Goal: Complete application form: Complete application form

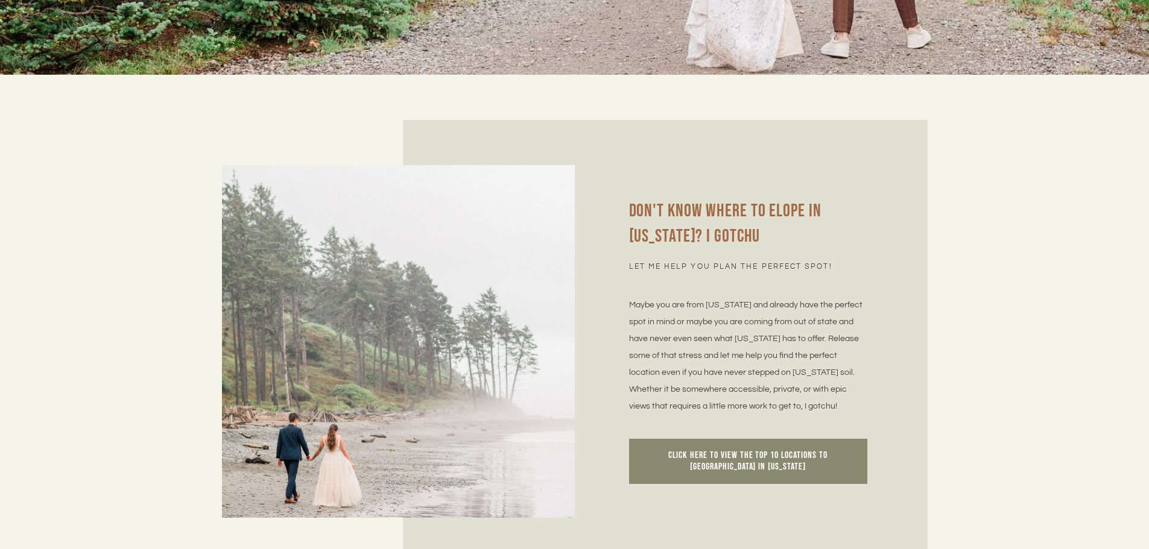
scroll to position [2834, 0]
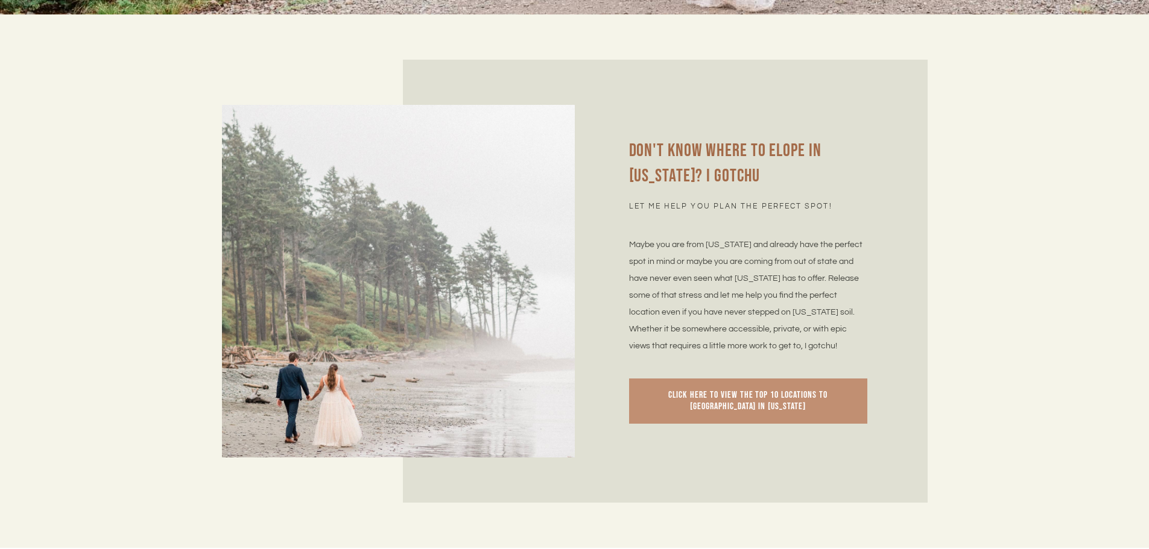
click at [760, 390] on span "Click here to view the top 10 locations to elope in Washington" at bounding box center [747, 402] width 159 height 24
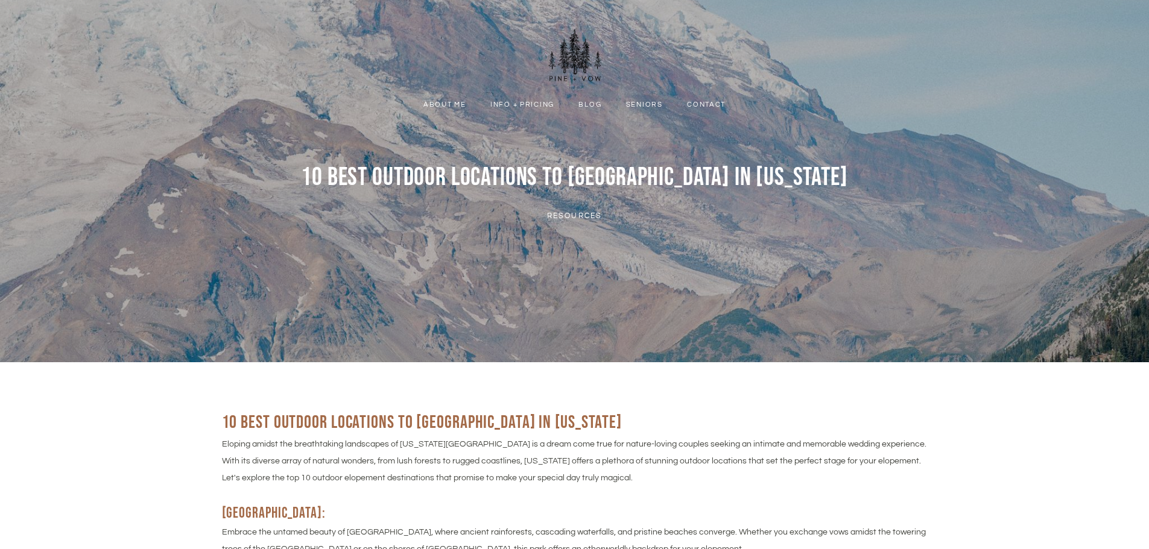
click at [527, 107] on link "Info + Pricing" at bounding box center [522, 104] width 82 height 11
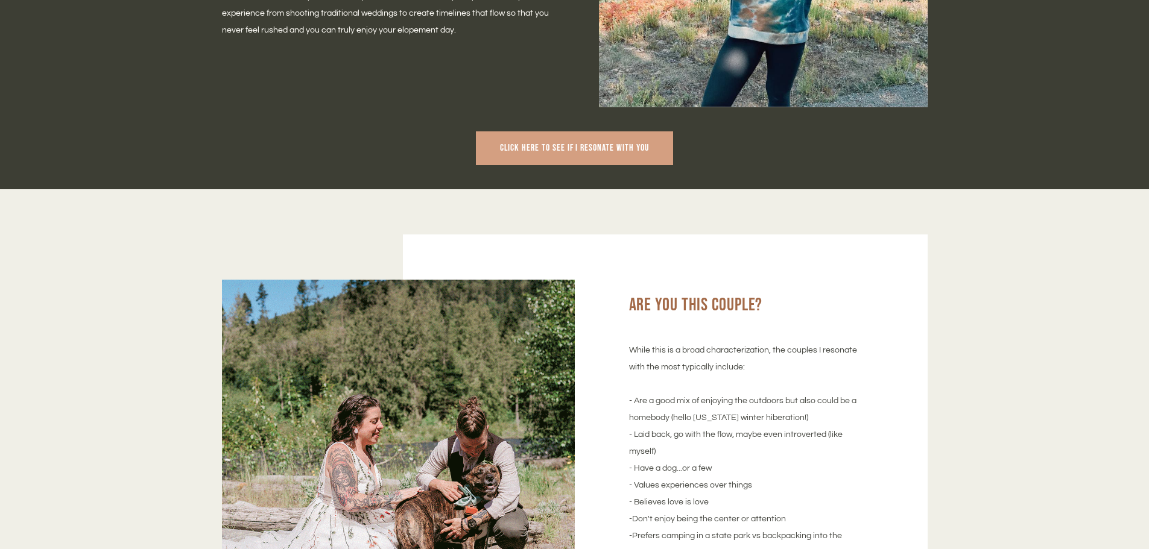
scroll to position [965, 0]
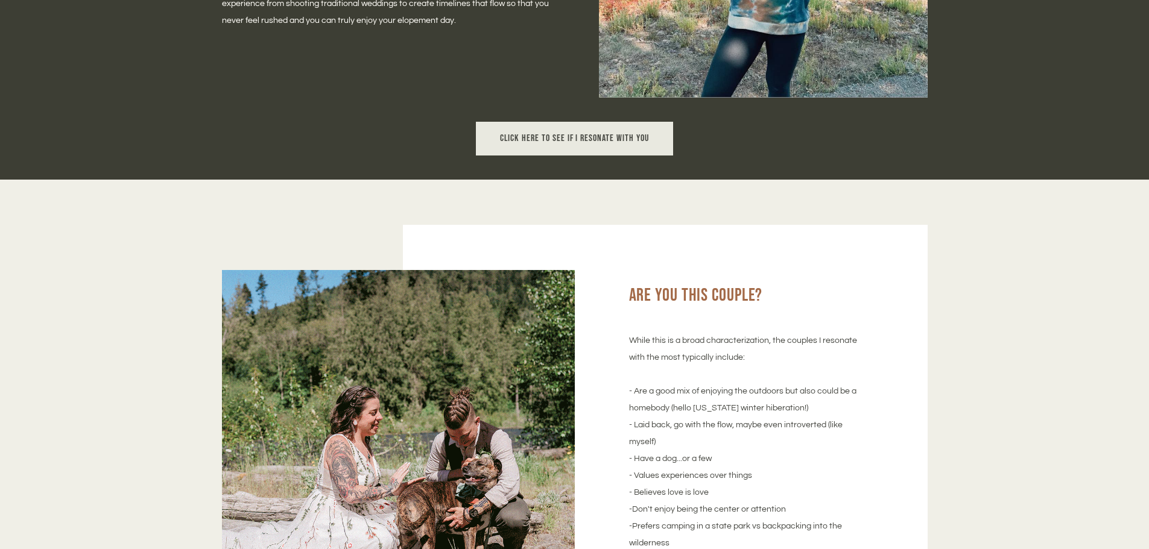
click at [578, 140] on span "Click here to see if I resonate with you" at bounding box center [574, 138] width 149 height 11
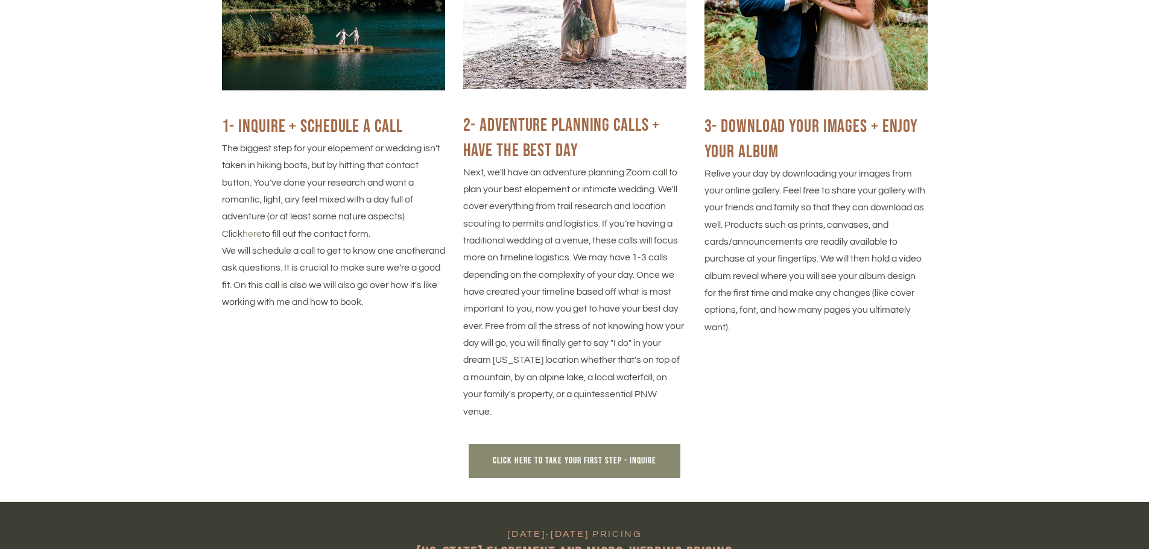
scroll to position [2050, 0]
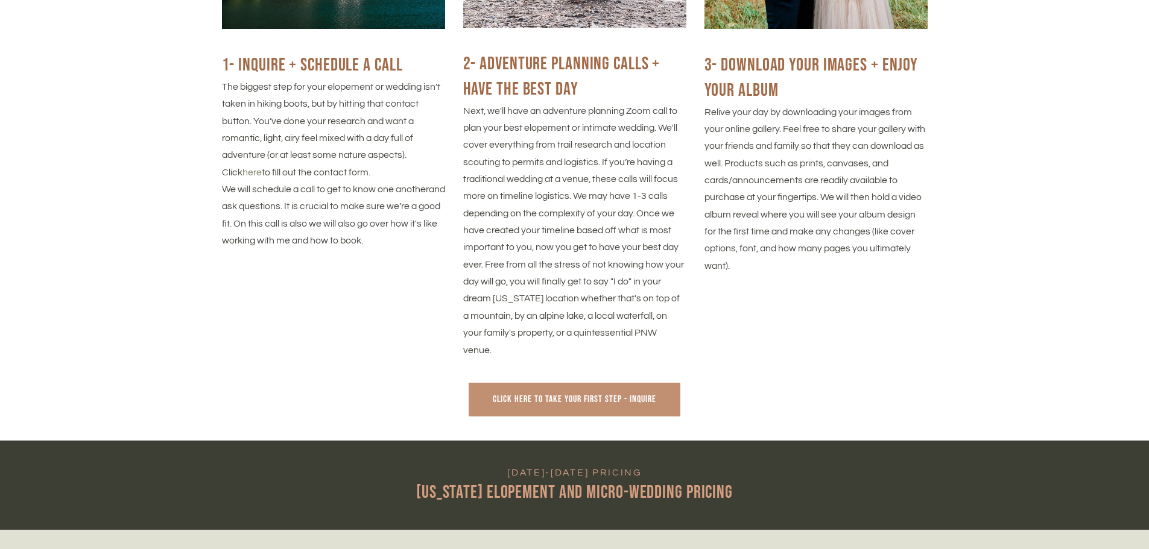
click at [603, 412] on link "Click here to take your first step - Inquire" at bounding box center [573, 400] width 211 height 34
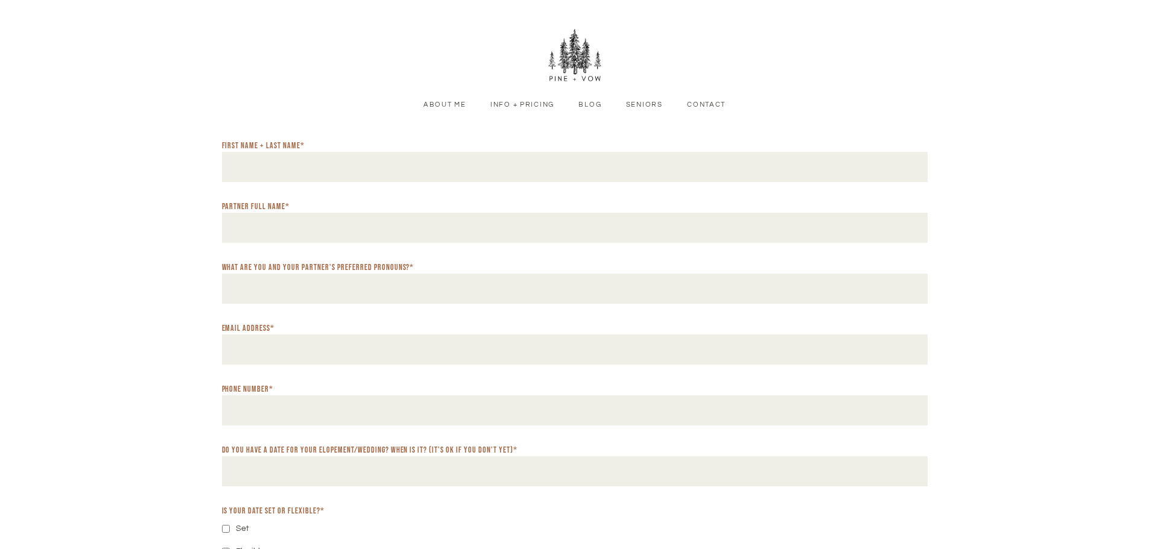
click at [338, 169] on input "First Name + Last Name *" at bounding box center [574, 167] width 705 height 30
type input "**********"
type input "*"
type input "**********"
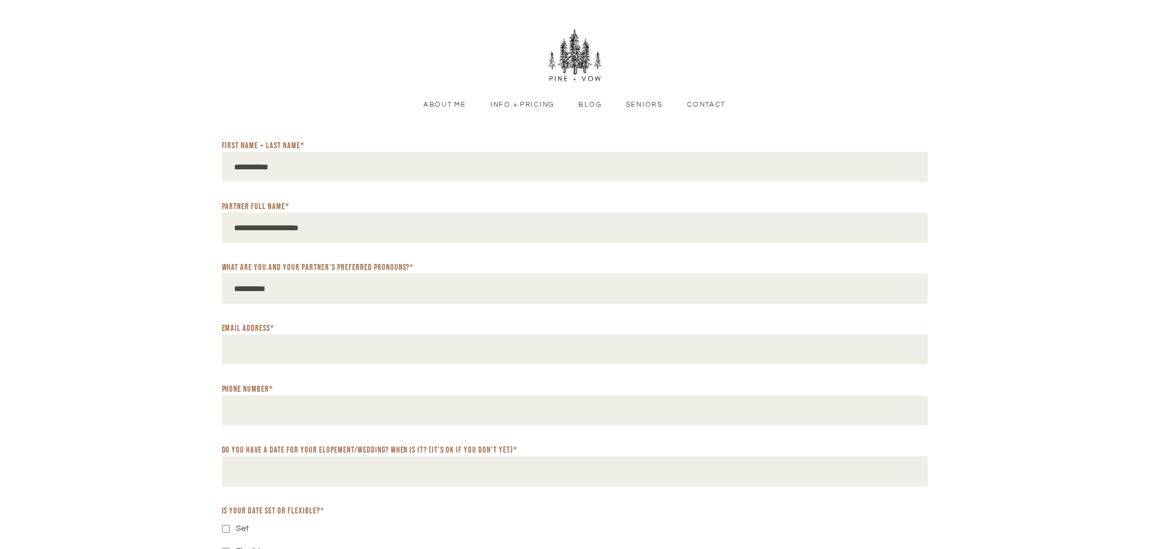
type input "**********"
drag, startPoint x: 296, startPoint y: 408, endPoint x: 131, endPoint y: 411, distance: 165.2
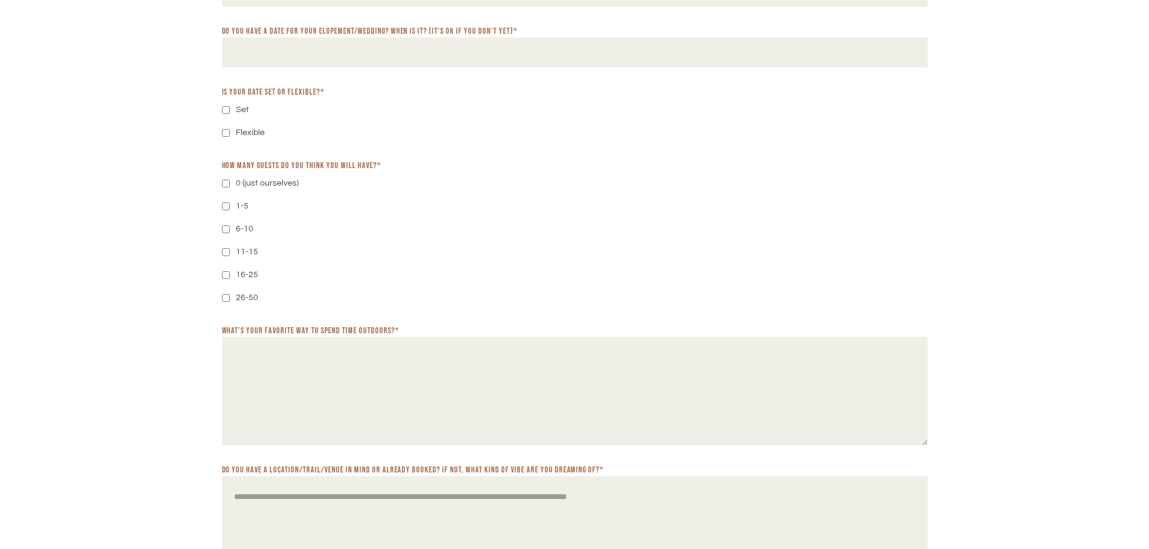
scroll to position [408, 0]
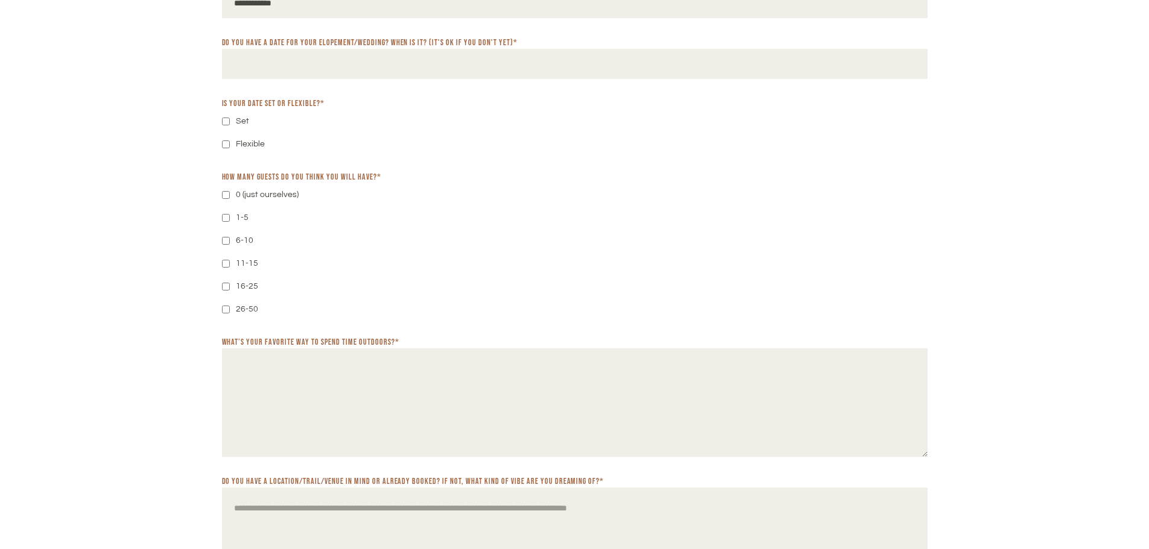
click at [564, 204] on div "How many guests do you think you will have? * 0 (just ourselves) 1-5 6-10 11-15…" at bounding box center [574, 244] width 705 height 147
click at [301, 8] on input "**********" at bounding box center [574, 3] width 705 height 30
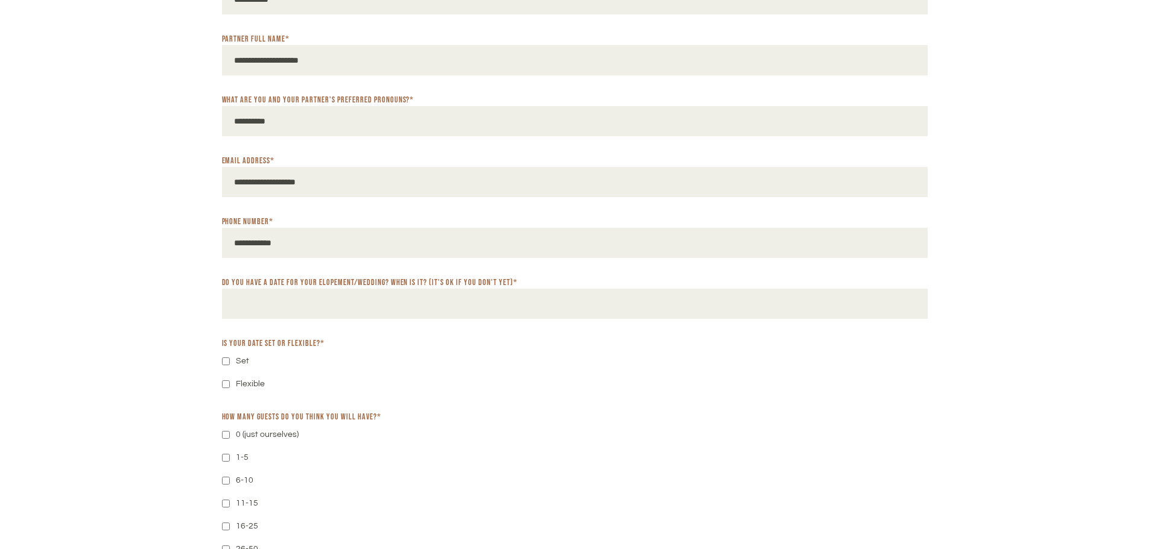
scroll to position [166, 0]
type input "*"
type input "**********"
click at [324, 302] on input "Do you have a date for your elopement/wedding? When is it? (It's ok if you don'…" at bounding box center [574, 305] width 705 height 30
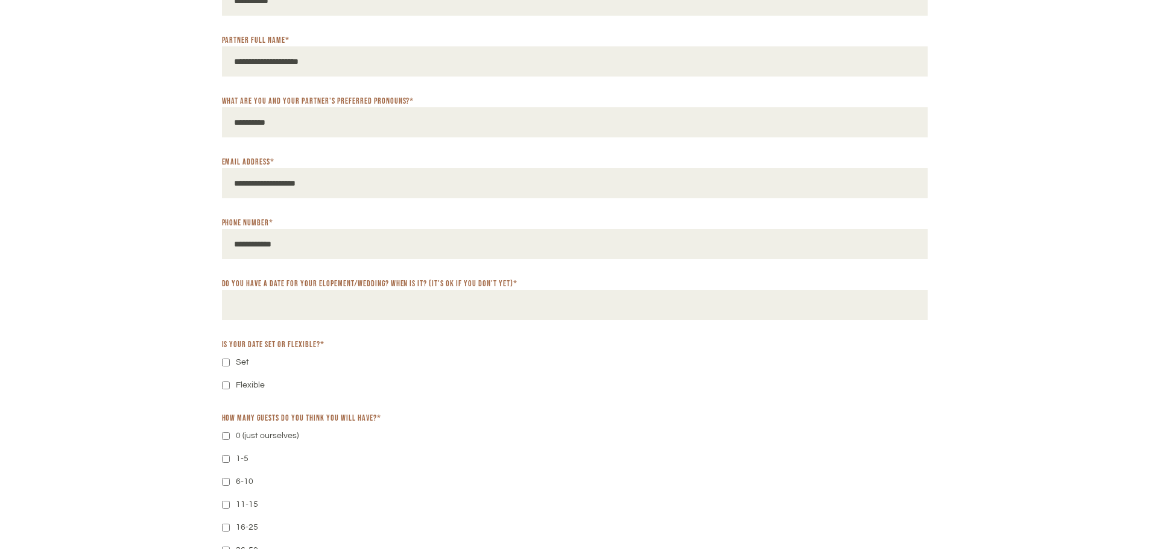
click at [242, 304] on input "Do you have a date for your elopement/wedding? When is it? (It's ok if you don'…" at bounding box center [574, 305] width 705 height 30
type input "**********"
click at [236, 361] on label "Set" at bounding box center [242, 362] width 13 height 17
click at [251, 438] on label "0 (just ourselves)" at bounding box center [267, 435] width 63 height 17
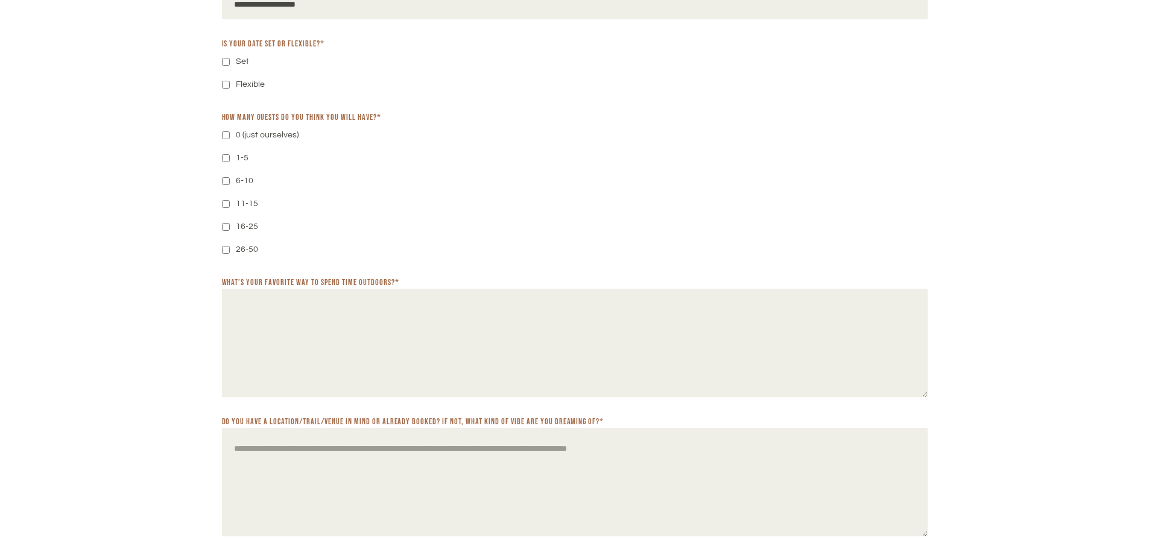
scroll to position [468, 0]
click at [279, 312] on textarea "What’s your favorite way to spend time outdoors? *" at bounding box center [574, 342] width 705 height 109
type textarea "*"
type textarea "**********"
click at [355, 471] on textarea "Do you have a location/trail/venue in mind or already booked? If not, what kind…" at bounding box center [574, 481] width 705 height 109
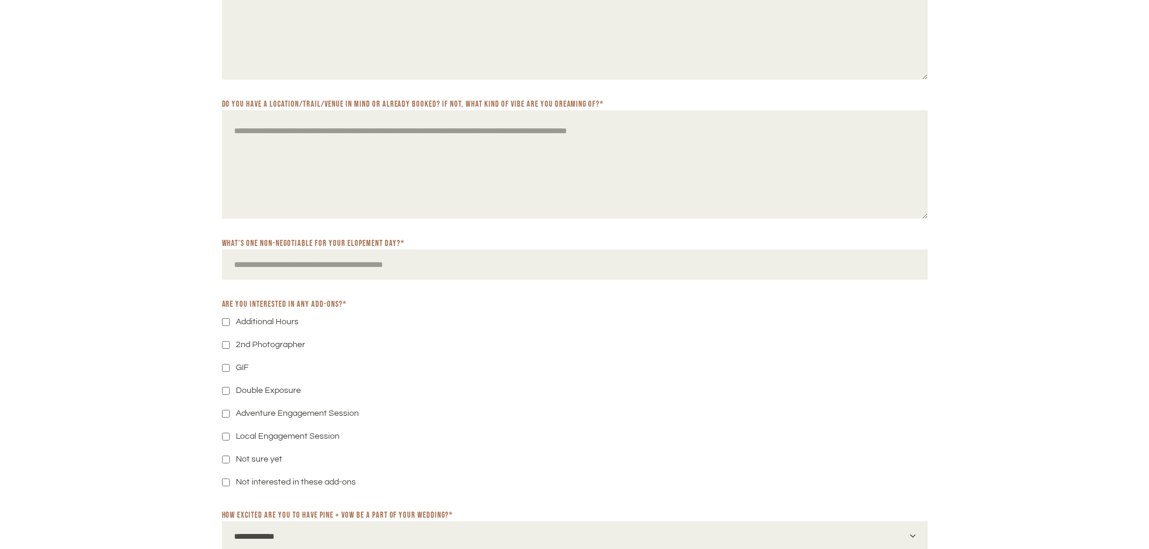
scroll to position [830, 0]
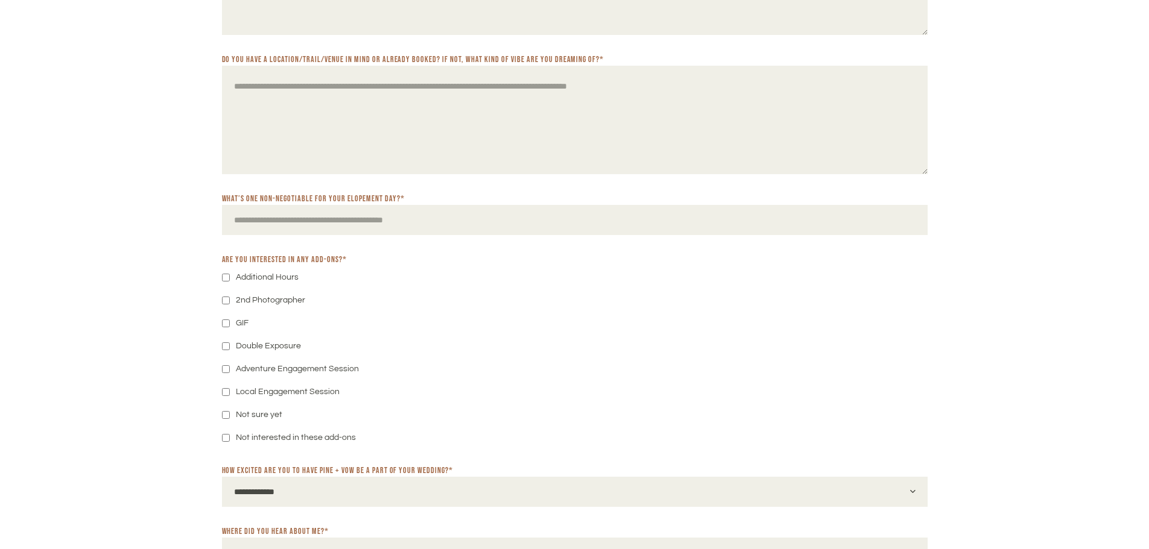
click at [265, 435] on label "Not interested in these add-ons" at bounding box center [296, 437] width 120 height 17
click at [316, 496] on select "**********" at bounding box center [574, 492] width 705 height 30
select select "**********"
click at [222, 478] on select "**********" at bounding box center [574, 492] width 705 height 30
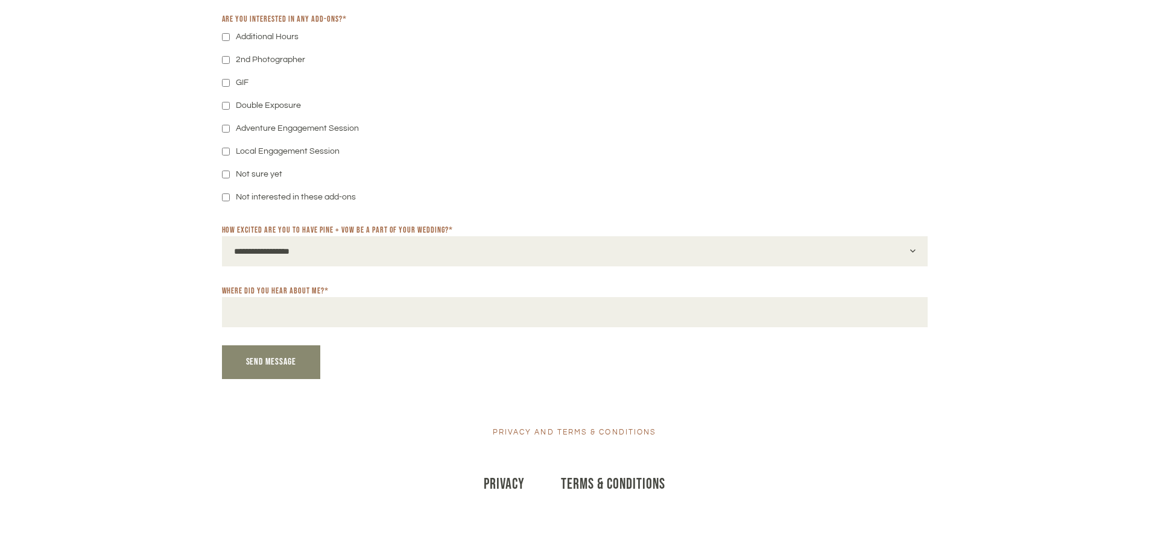
scroll to position [1071, 0]
click at [326, 313] on input "Where did you hear about me? *" at bounding box center [574, 312] width 705 height 30
type input "********"
click at [283, 367] on span "Send Message" at bounding box center [271, 361] width 51 height 11
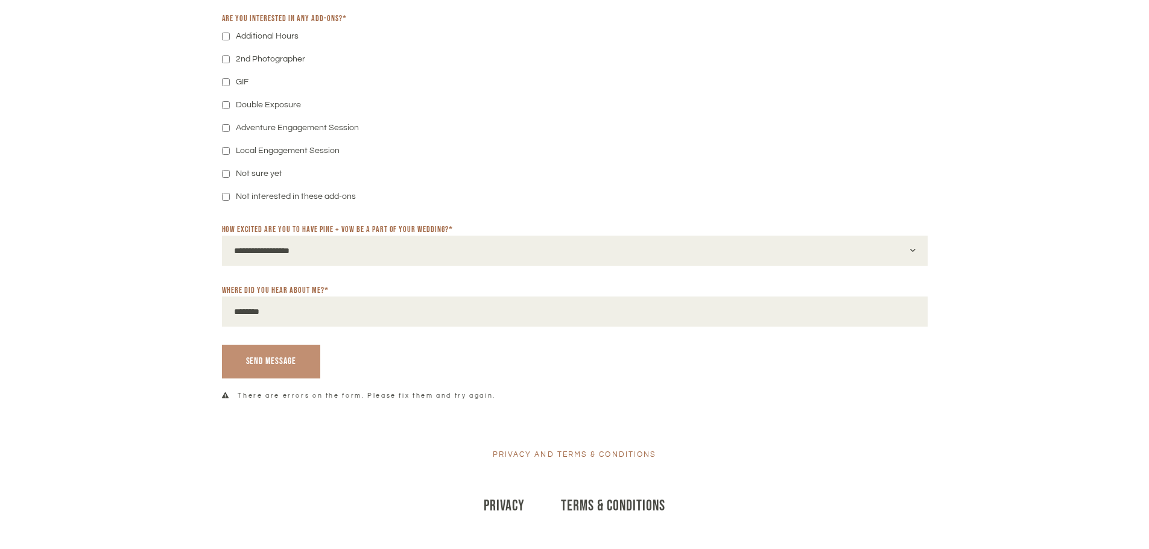
click at [269, 367] on span "Send Message" at bounding box center [271, 361] width 51 height 11
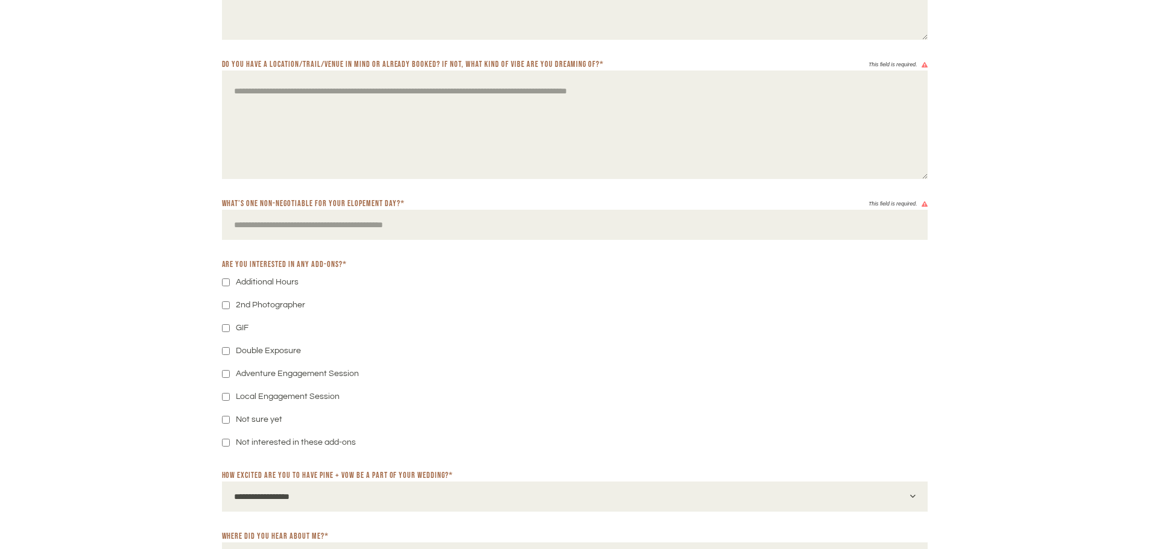
scroll to position [649, 0]
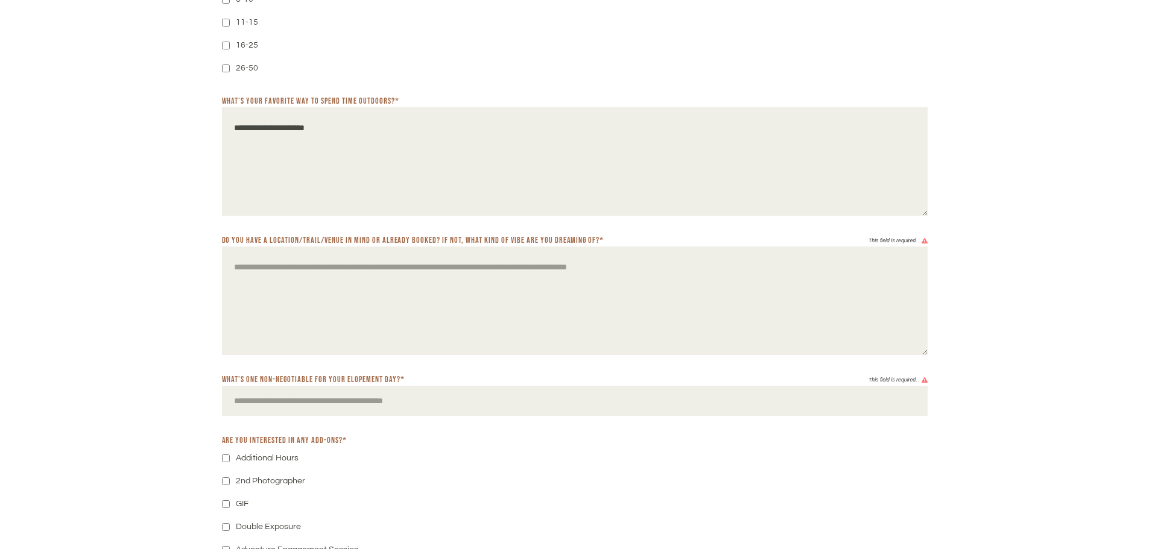
click at [314, 265] on textarea "Do you have a location/trail/venue in mind or already booked? If not, what kind…" at bounding box center [574, 301] width 705 height 109
type textarea "**********"
click at [323, 402] on input "What’s one non-negotiable for your elopement day? *" at bounding box center [574, 401] width 705 height 30
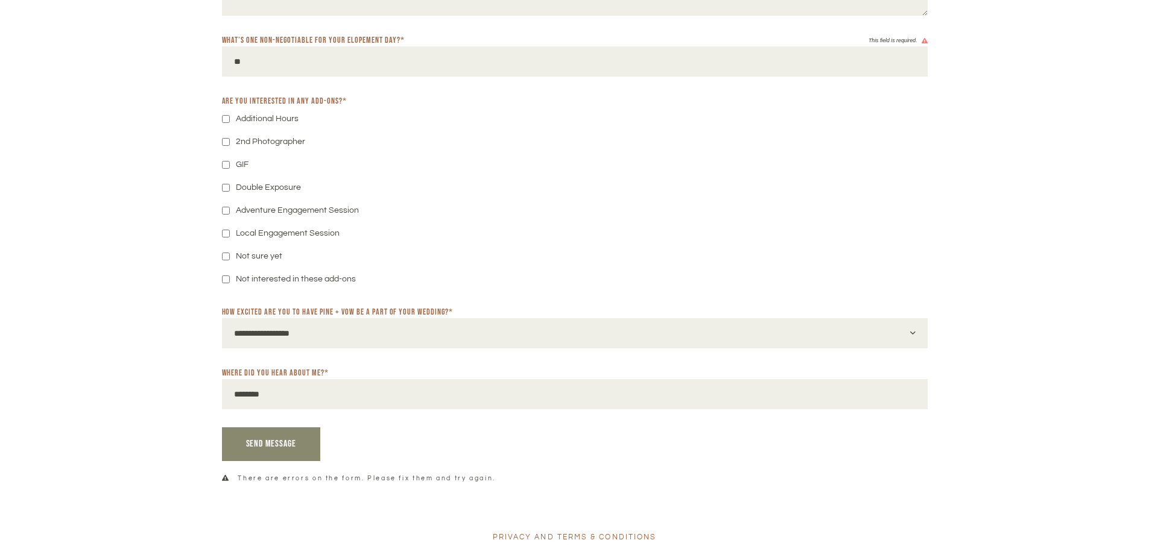
scroll to position [1011, 0]
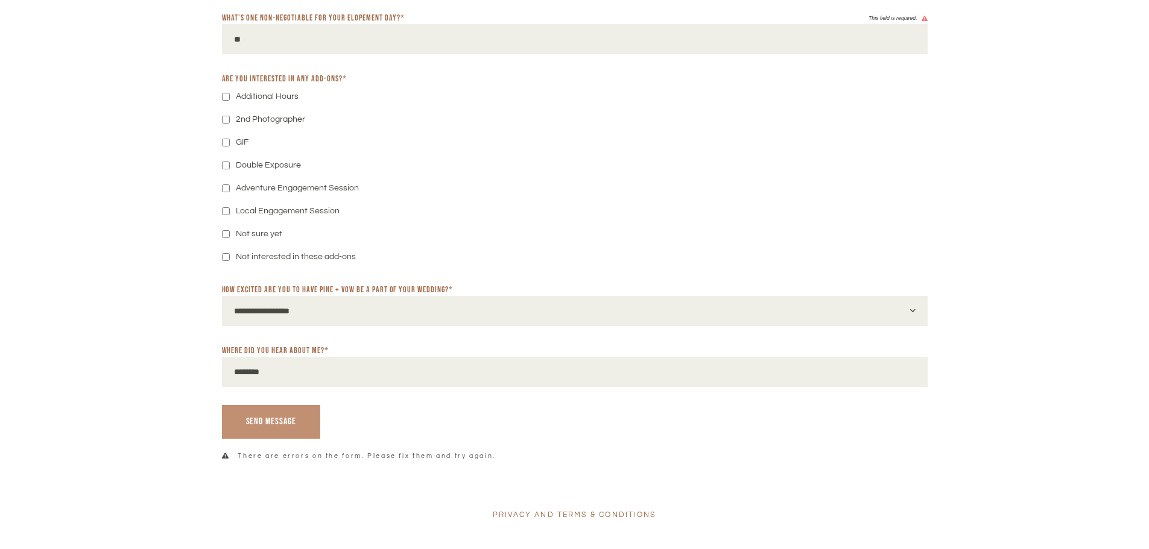
type input "**"
click at [274, 427] on span "Send Message" at bounding box center [271, 421] width 51 height 11
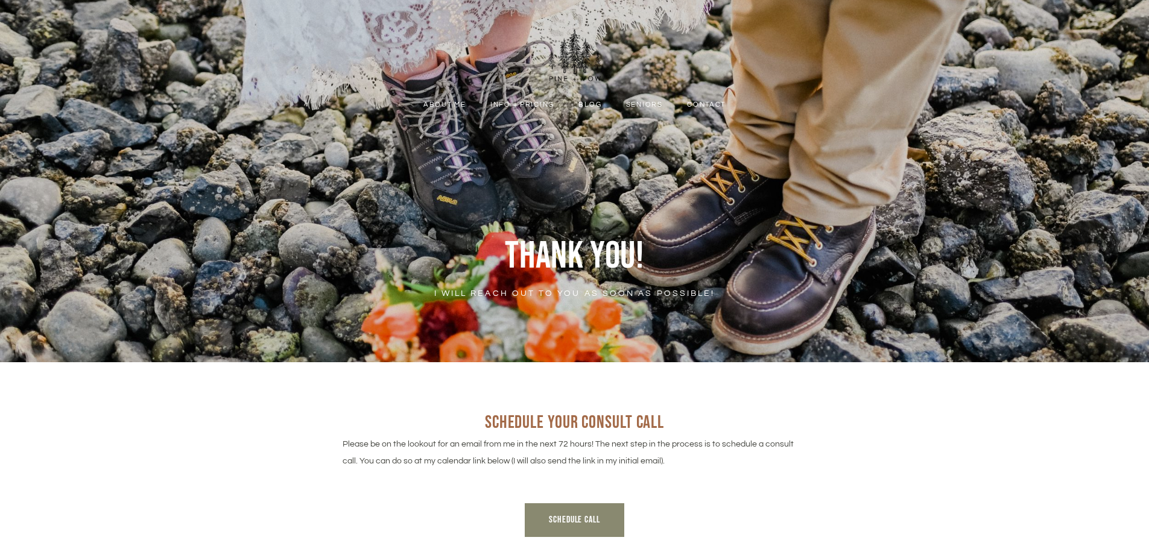
click at [535, 103] on link "Info + Pricing" at bounding box center [522, 104] width 82 height 11
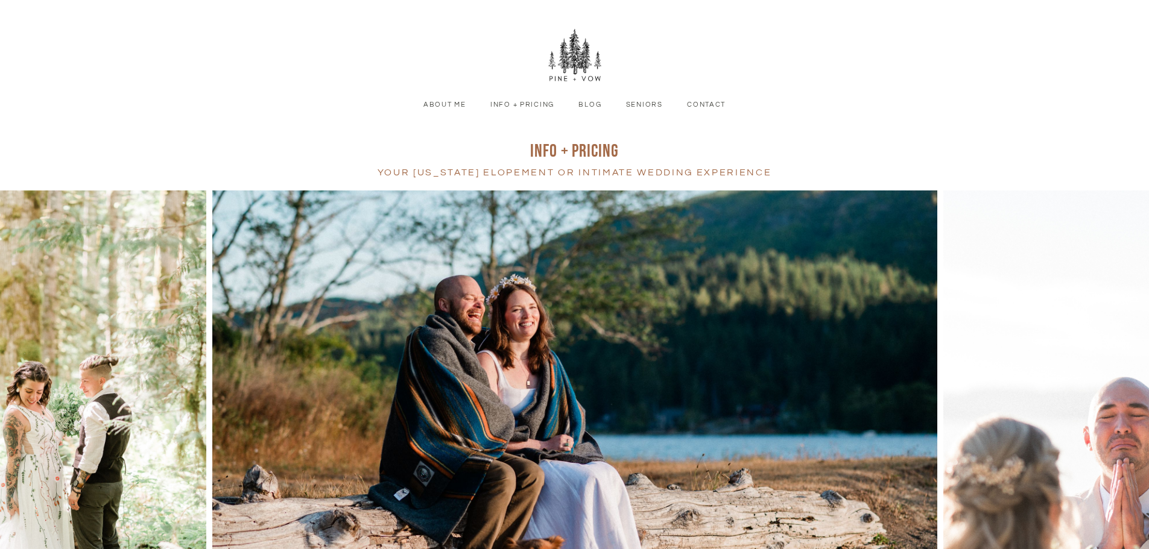
click at [543, 106] on link "Info + Pricing" at bounding box center [522, 104] width 82 height 11
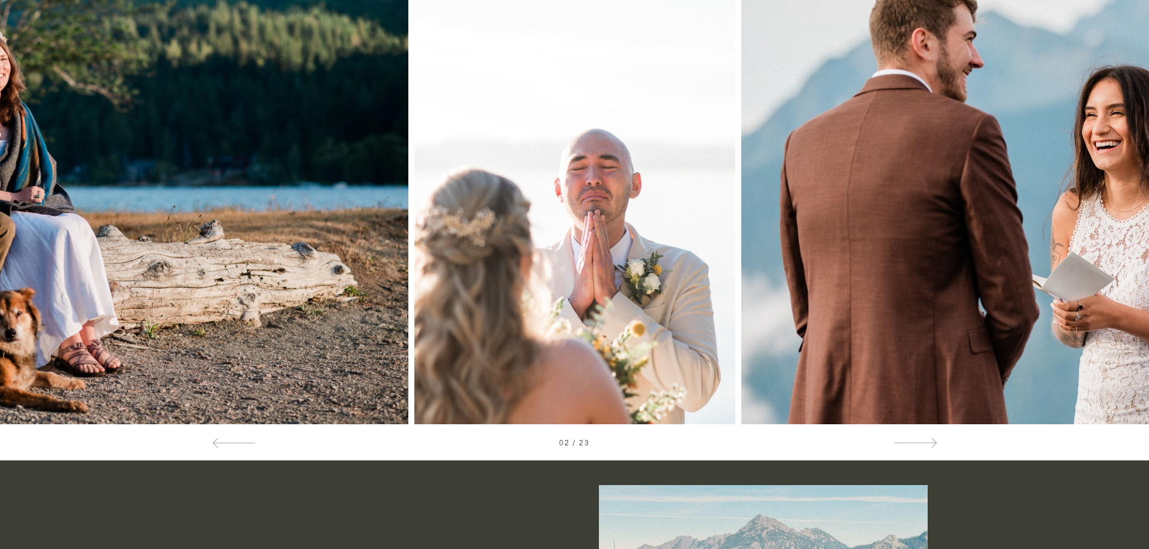
scroll to position [241, 0]
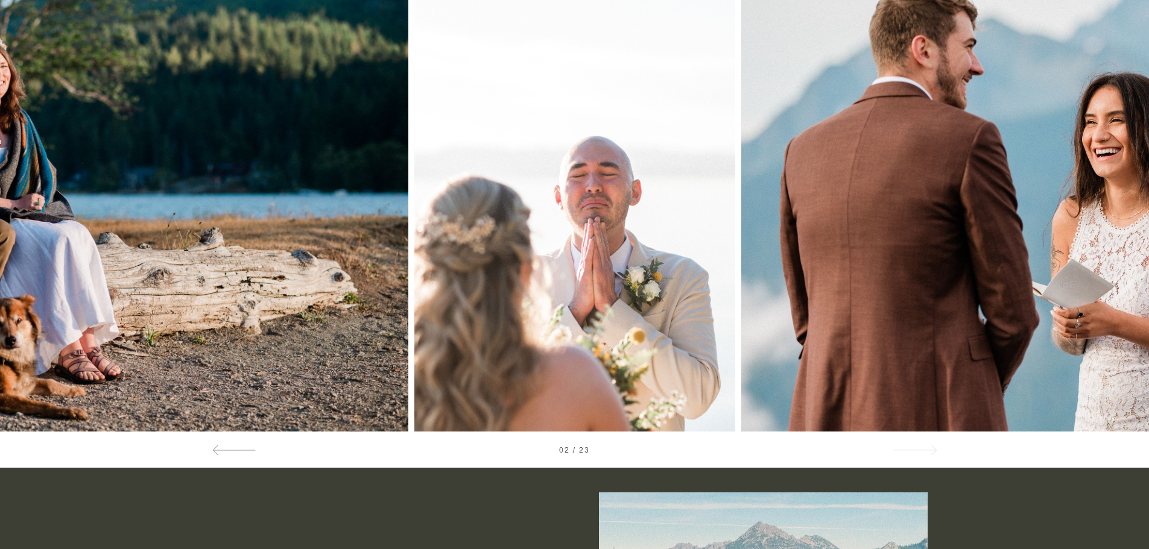
click at [923, 447] on div at bounding box center [914, 450] width 43 height 13
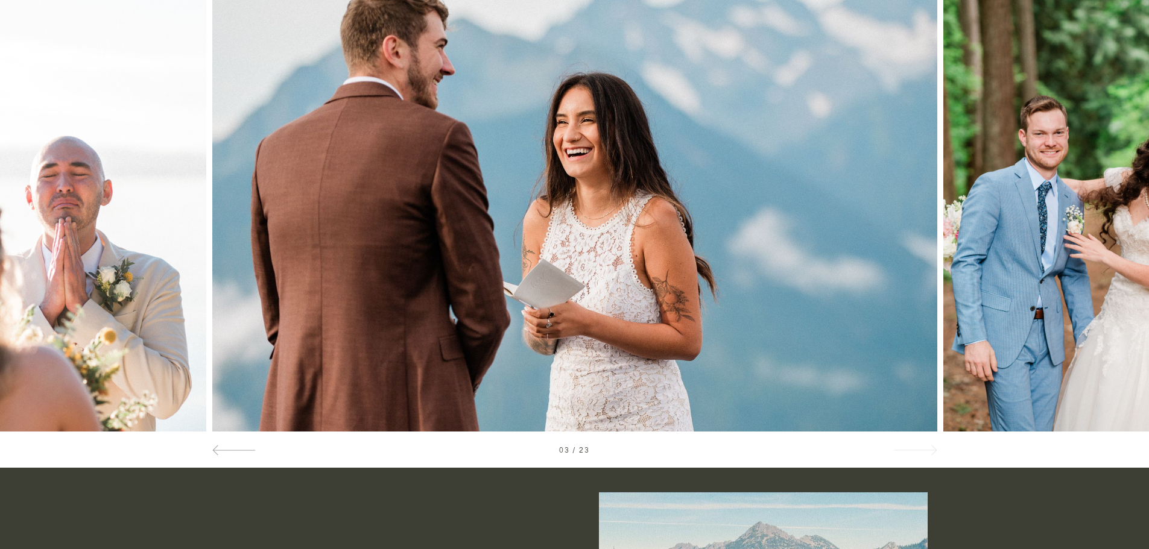
click at [921, 445] on div at bounding box center [914, 450] width 43 height 13
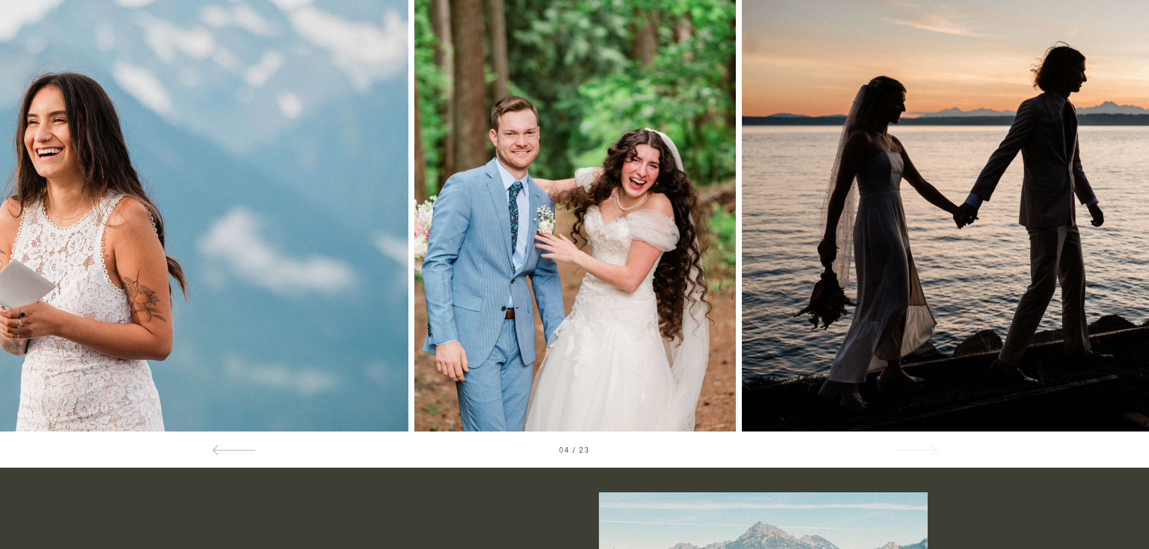
click at [921, 445] on div at bounding box center [914, 450] width 43 height 13
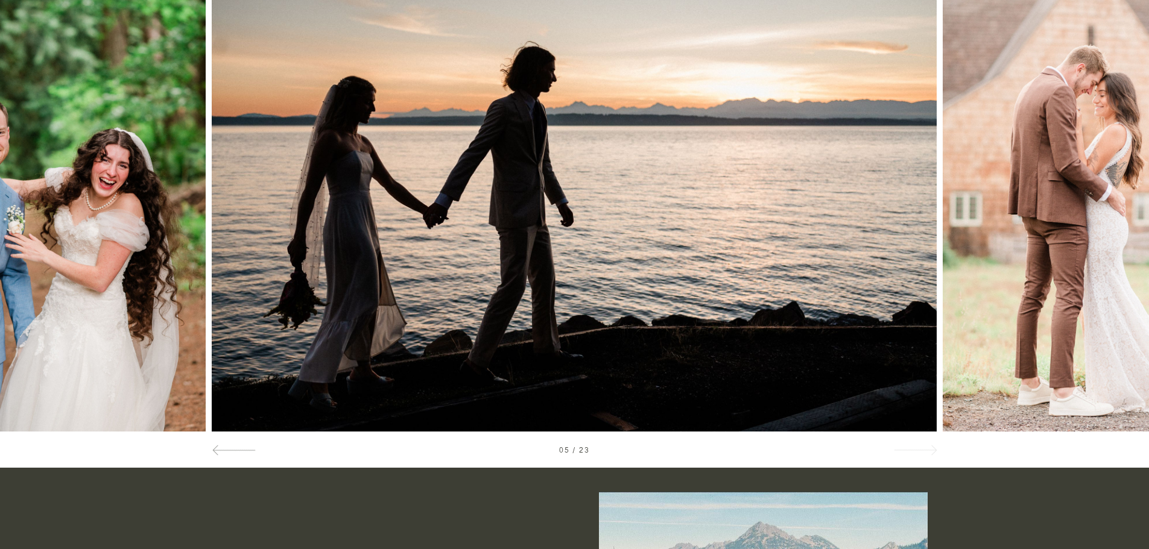
click at [921, 445] on div at bounding box center [914, 450] width 43 height 13
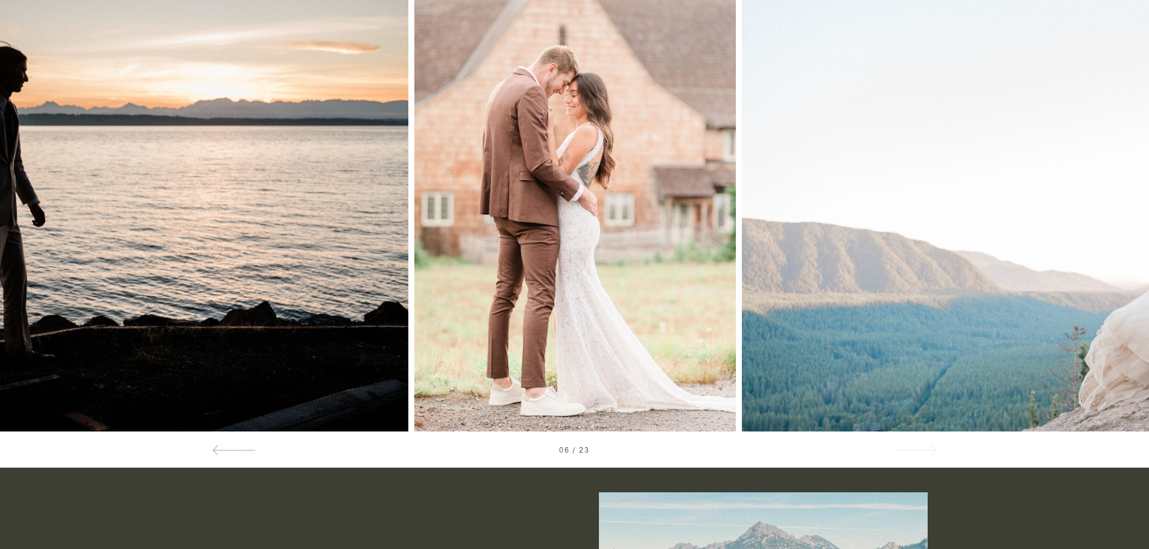
click at [921, 445] on div at bounding box center [914, 450] width 43 height 13
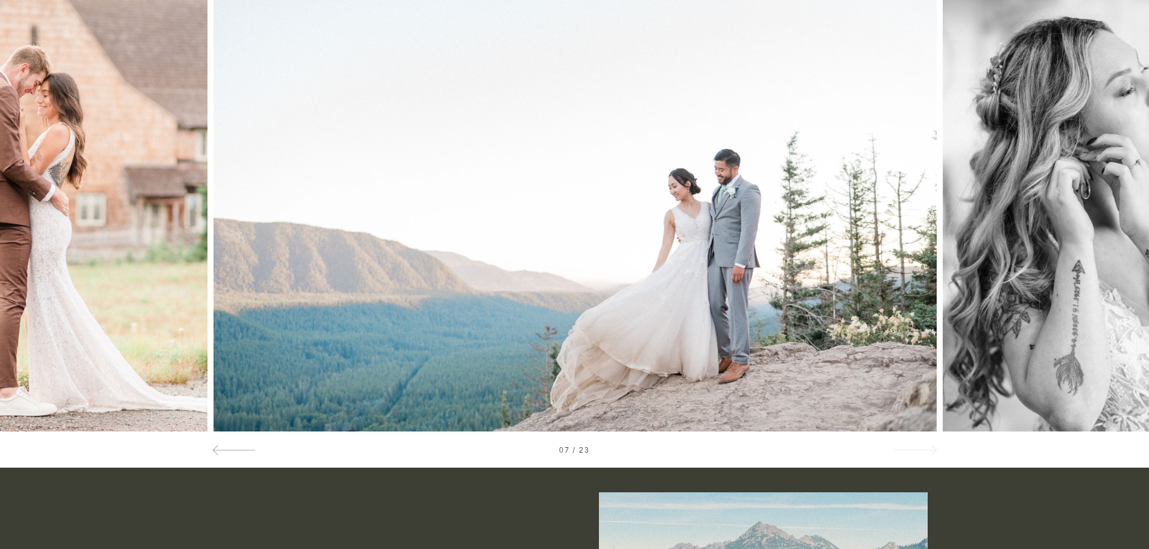
click at [921, 445] on div at bounding box center [914, 450] width 43 height 13
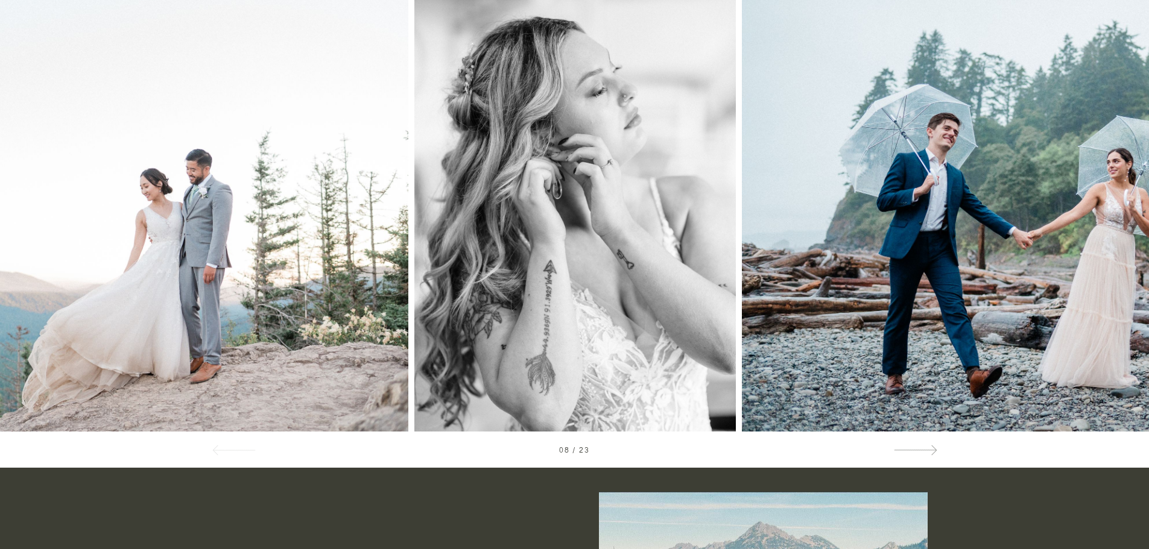
click at [241, 450] on div at bounding box center [234, 450] width 43 height 13
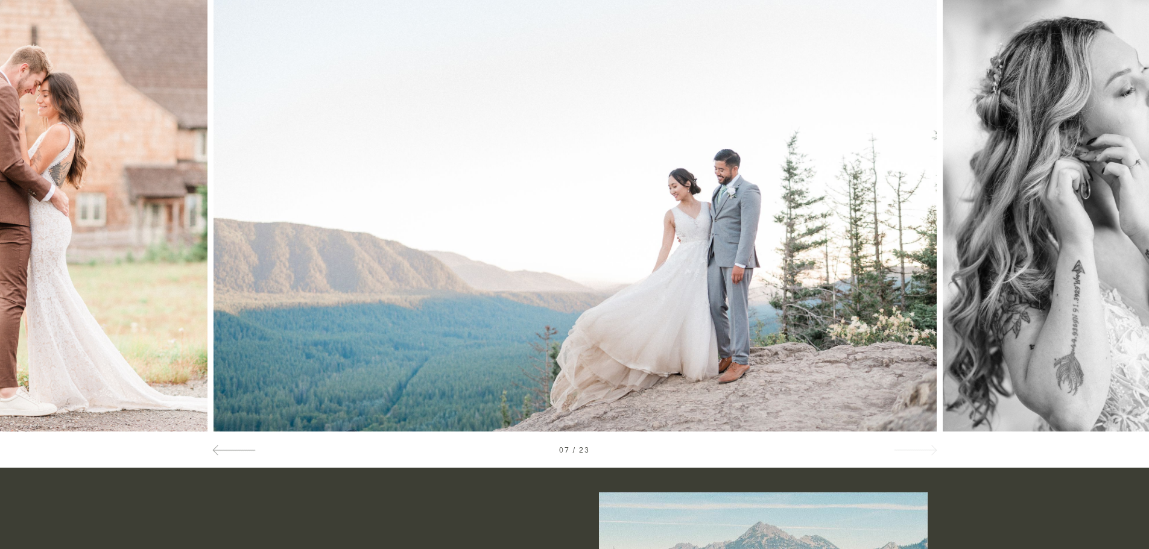
click at [916, 447] on div at bounding box center [914, 450] width 43 height 13
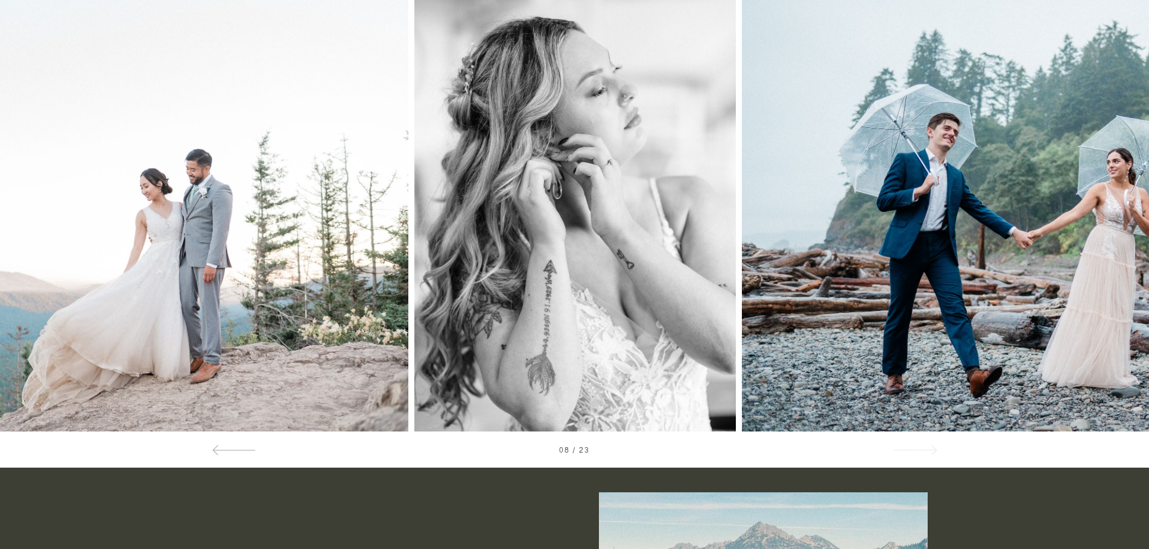
click at [916, 447] on div at bounding box center [914, 450] width 43 height 13
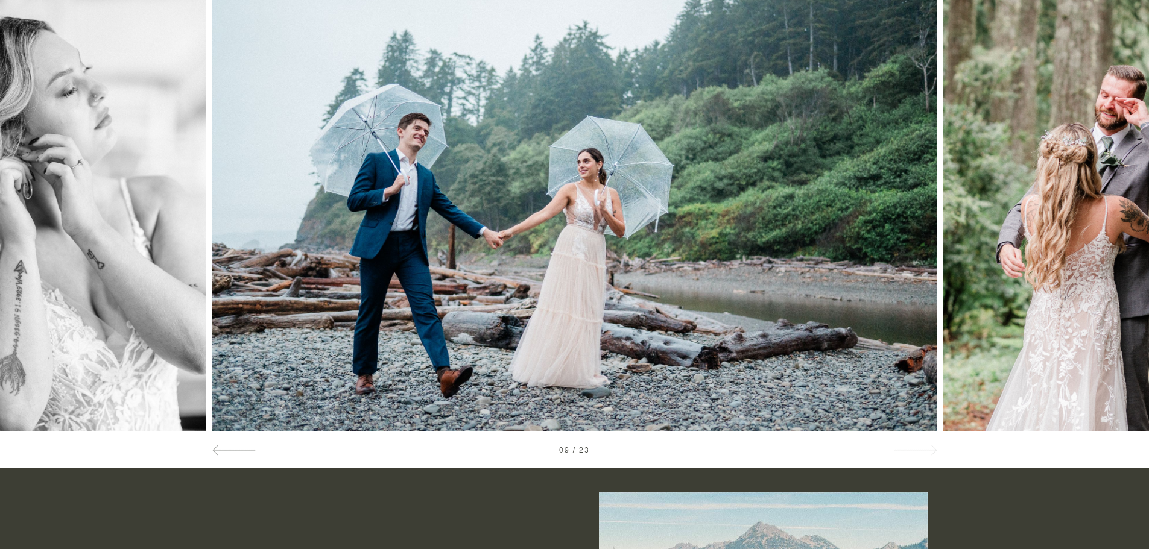
click at [916, 447] on div at bounding box center [914, 450] width 43 height 13
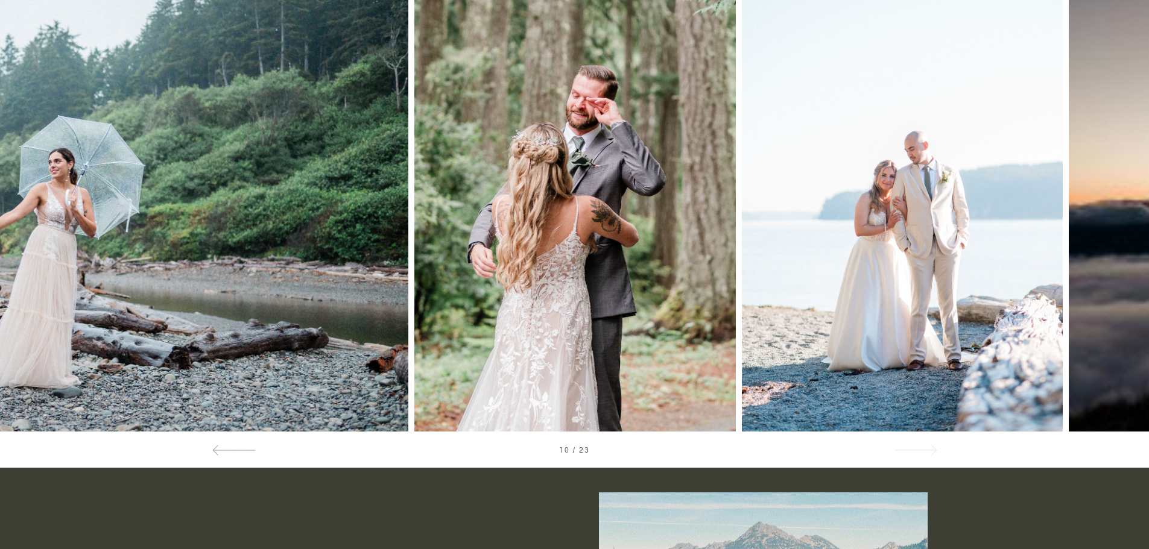
click at [916, 447] on div at bounding box center [914, 450] width 43 height 13
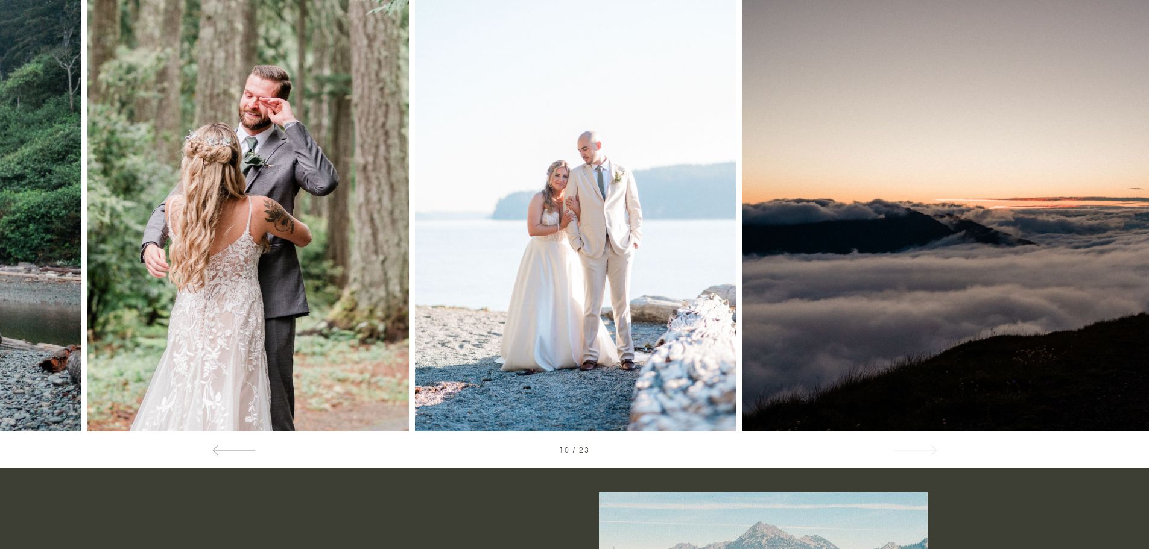
click at [916, 447] on div at bounding box center [914, 450] width 43 height 13
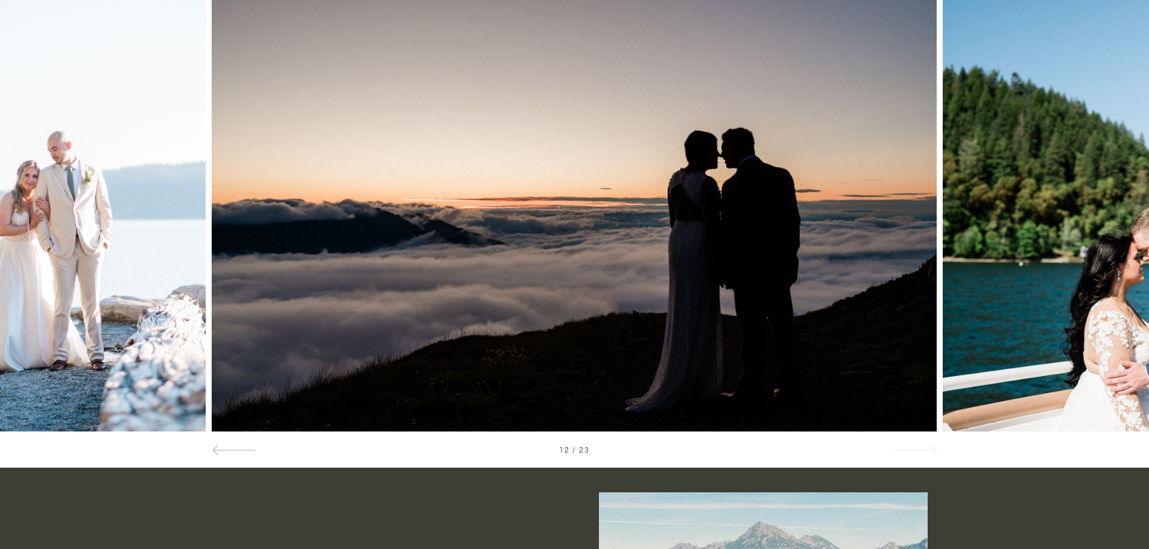
click at [916, 447] on div at bounding box center [914, 450] width 43 height 13
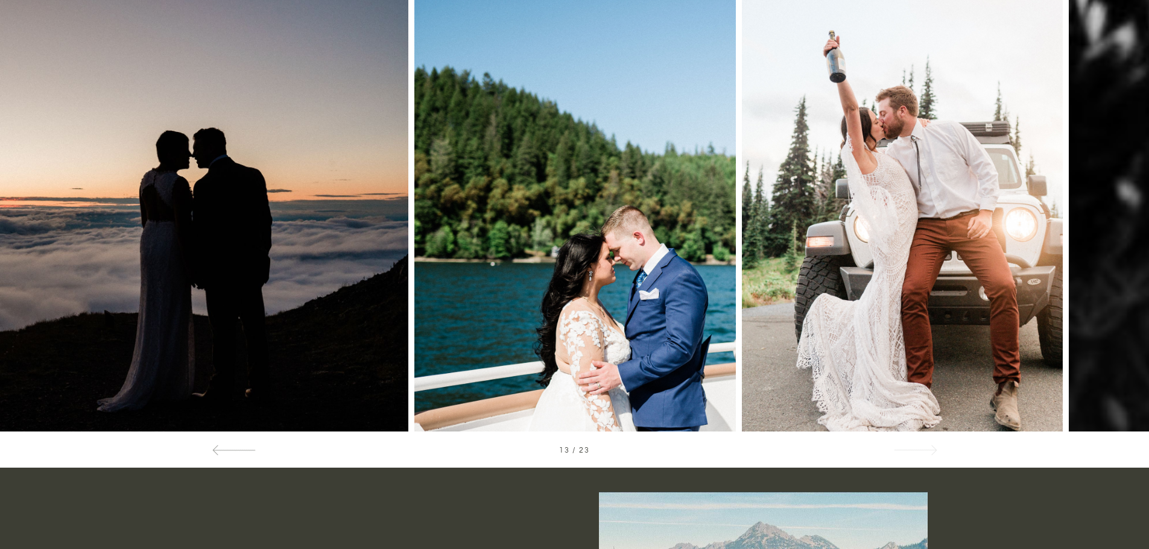
click at [916, 447] on div at bounding box center [914, 450] width 43 height 13
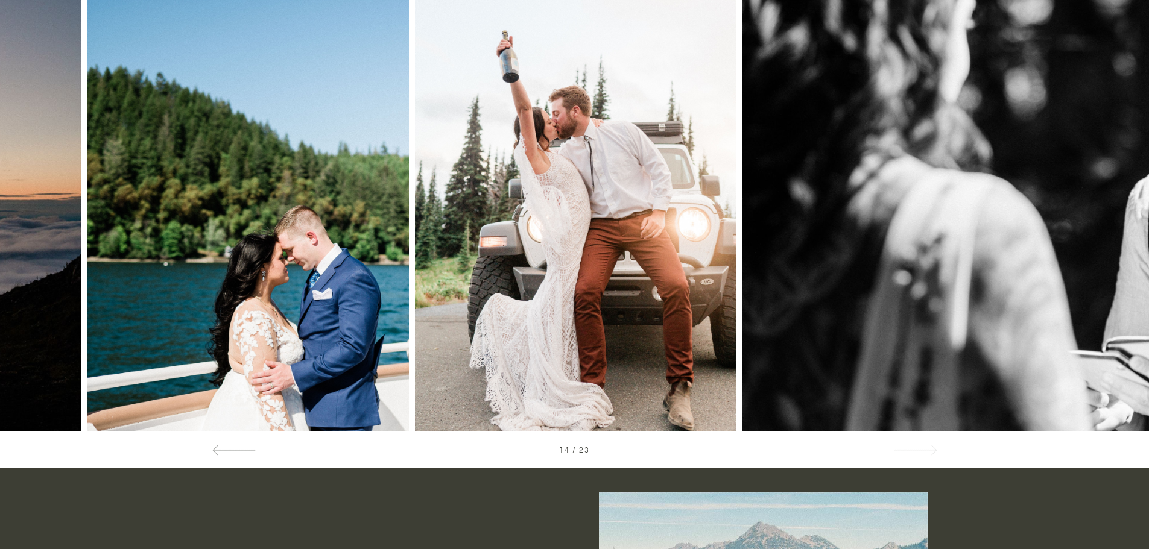
click at [916, 447] on div at bounding box center [914, 450] width 43 height 13
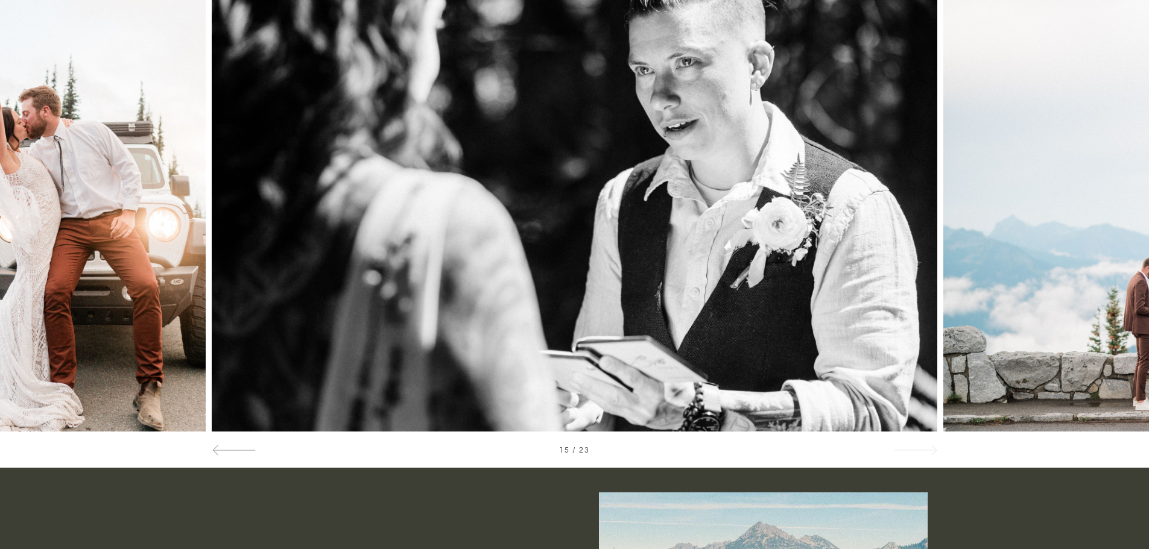
click at [916, 447] on div at bounding box center [914, 450] width 43 height 13
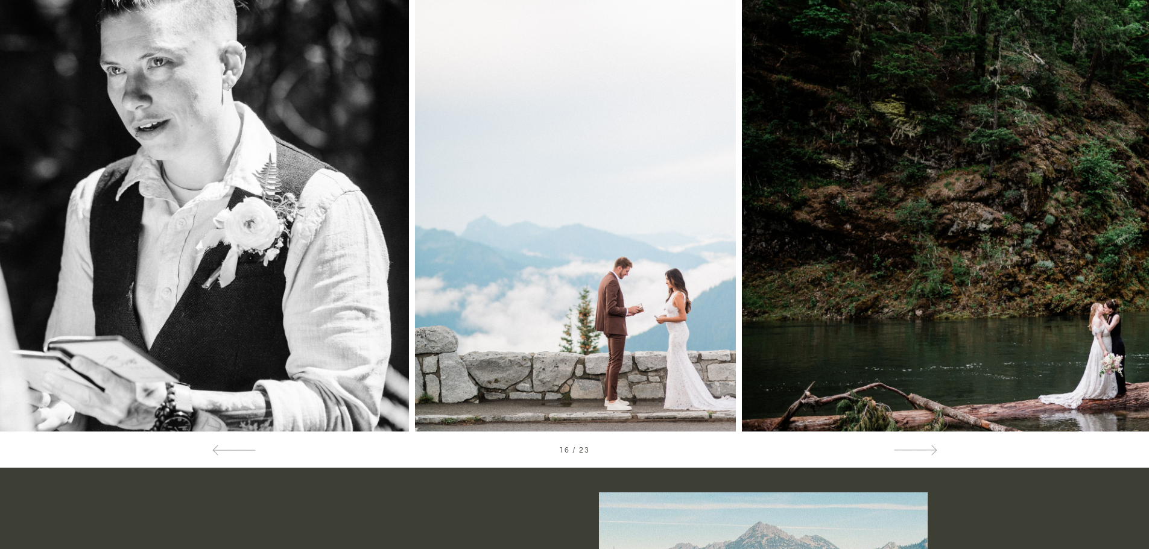
click at [613, 301] on img at bounding box center [575, 190] width 321 height 482
drag, startPoint x: 858, startPoint y: 219, endPoint x: 795, endPoint y: 330, distance: 127.2
click at [862, 219] on img at bounding box center [1104, 190] width 725 height 482
click at [910, 452] on div at bounding box center [914, 450] width 43 height 13
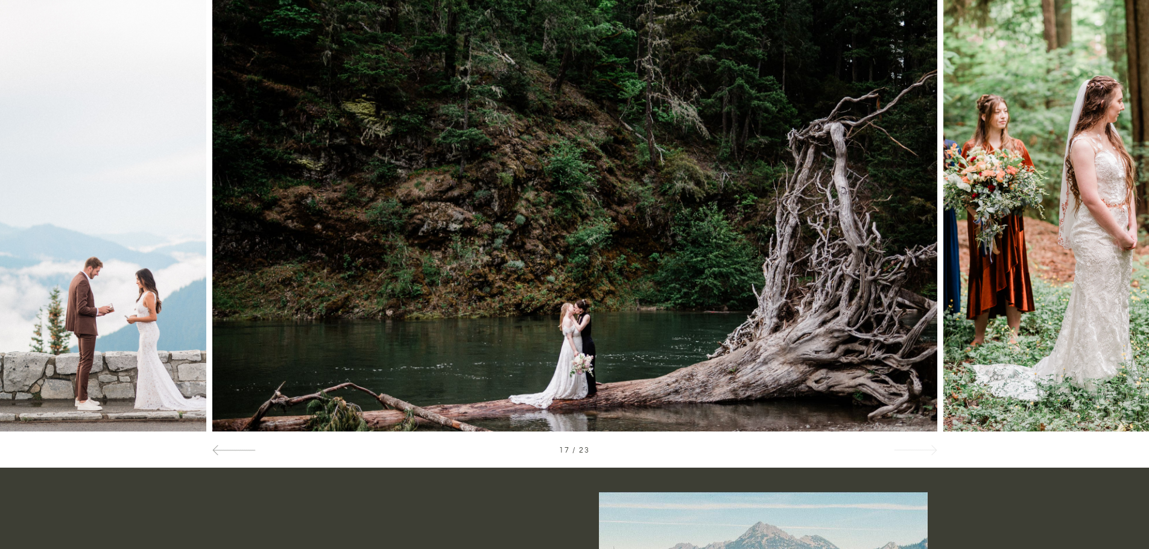
click at [910, 450] on div at bounding box center [914, 450] width 43 height 13
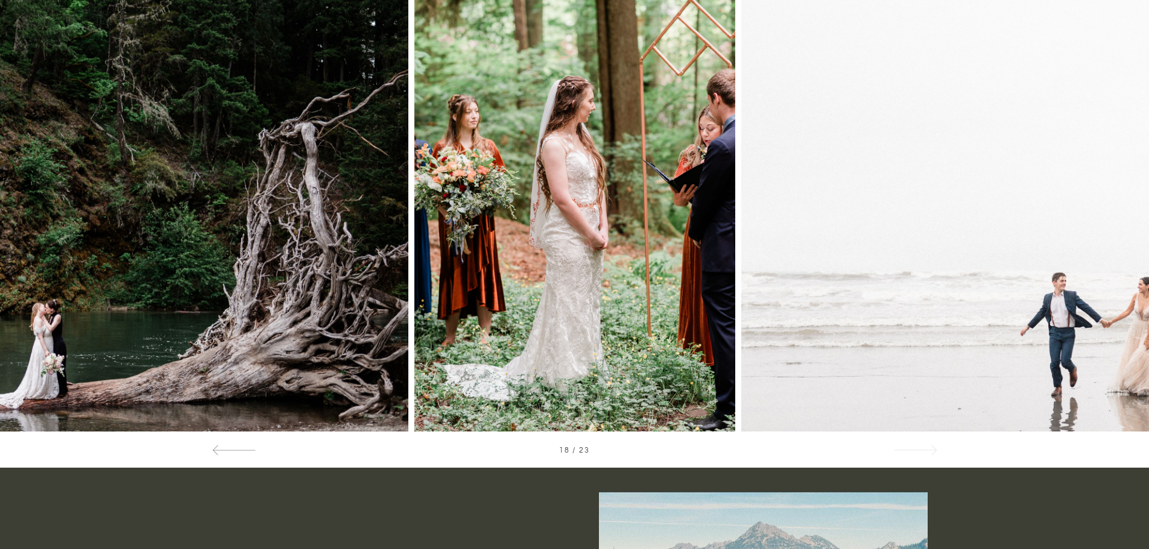
click at [924, 448] on div at bounding box center [914, 450] width 43 height 13
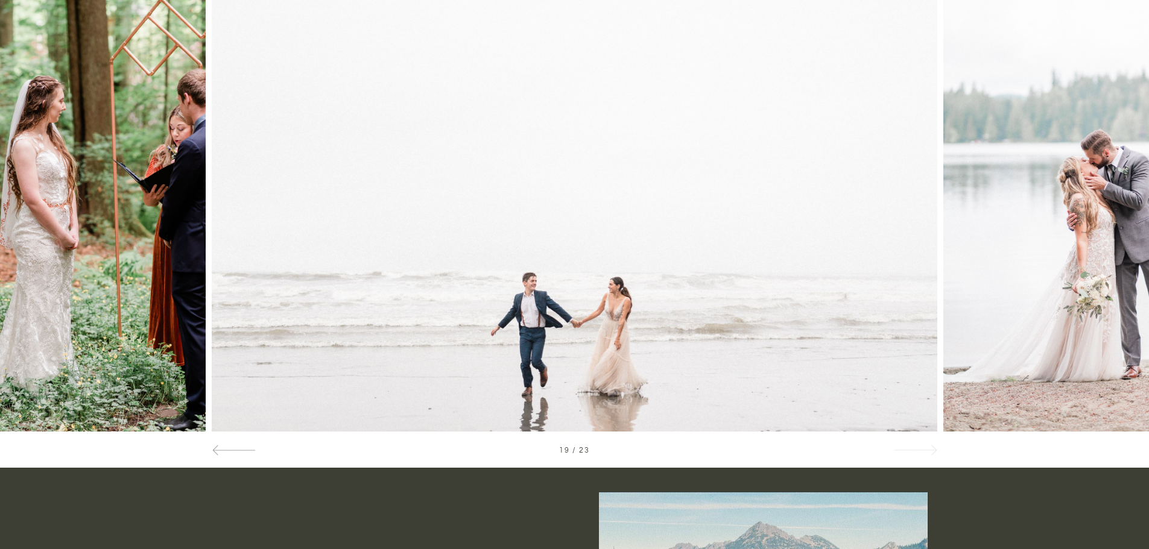
click at [925, 448] on div at bounding box center [914, 450] width 43 height 13
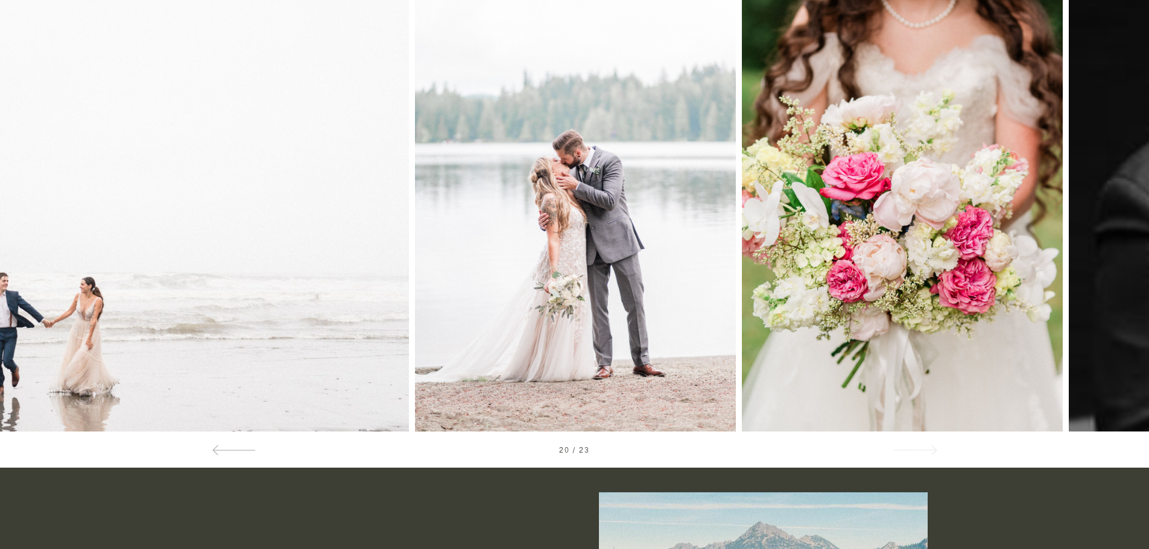
click at [922, 449] on div at bounding box center [914, 450] width 43 height 13
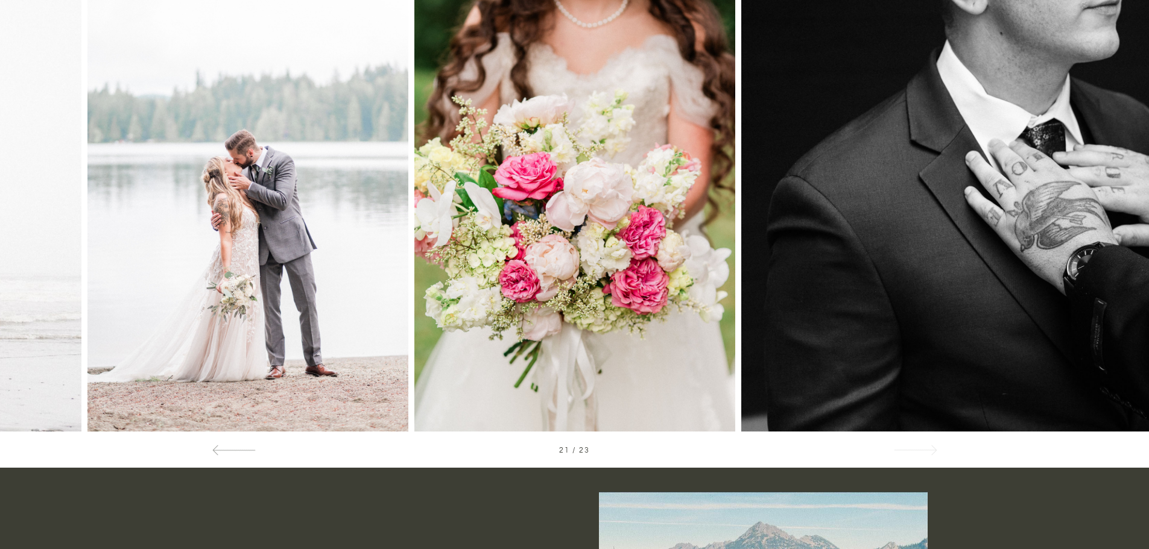
click at [922, 449] on div at bounding box center [914, 450] width 43 height 13
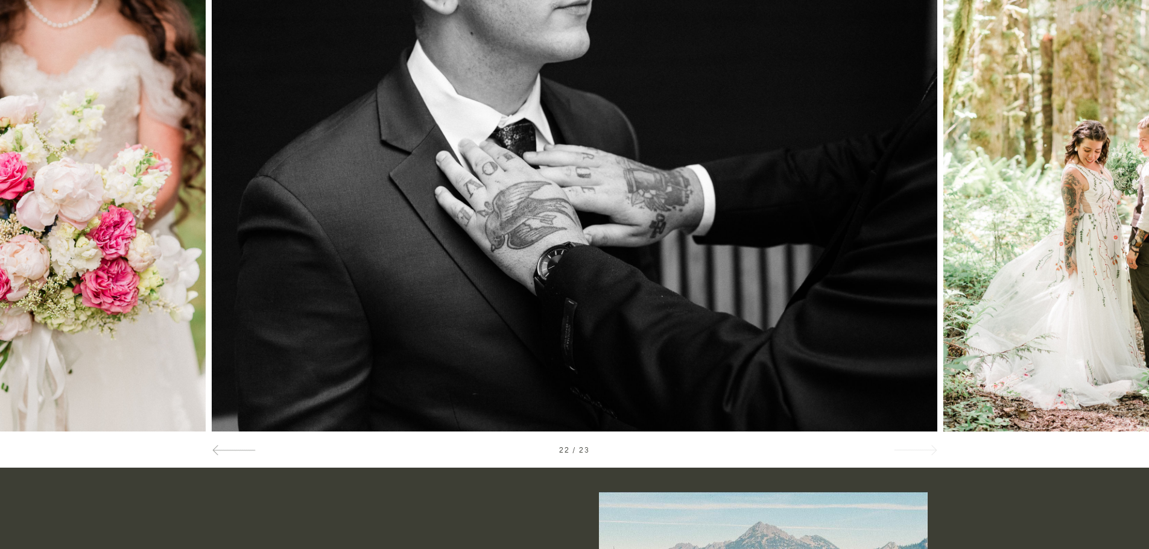
click at [922, 449] on div at bounding box center [914, 450] width 43 height 13
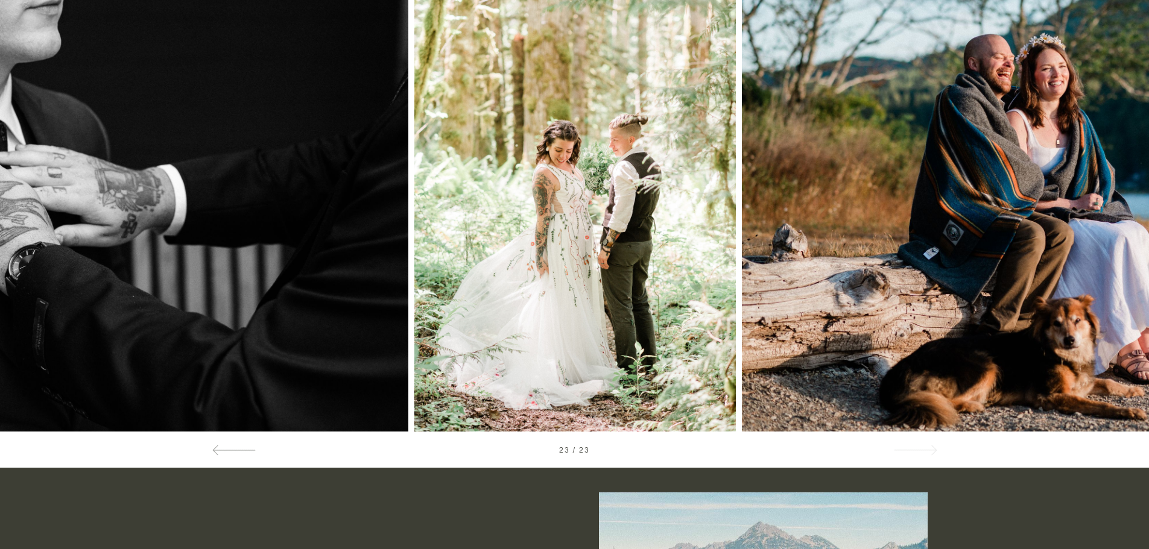
click at [922, 449] on div at bounding box center [914, 450] width 43 height 13
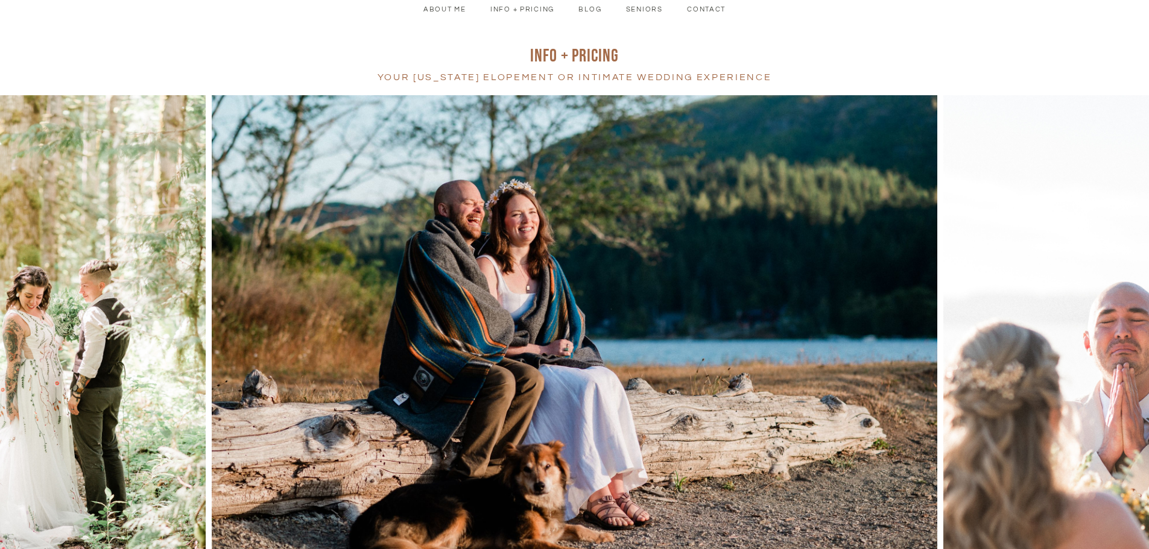
scroll to position [0, 0]
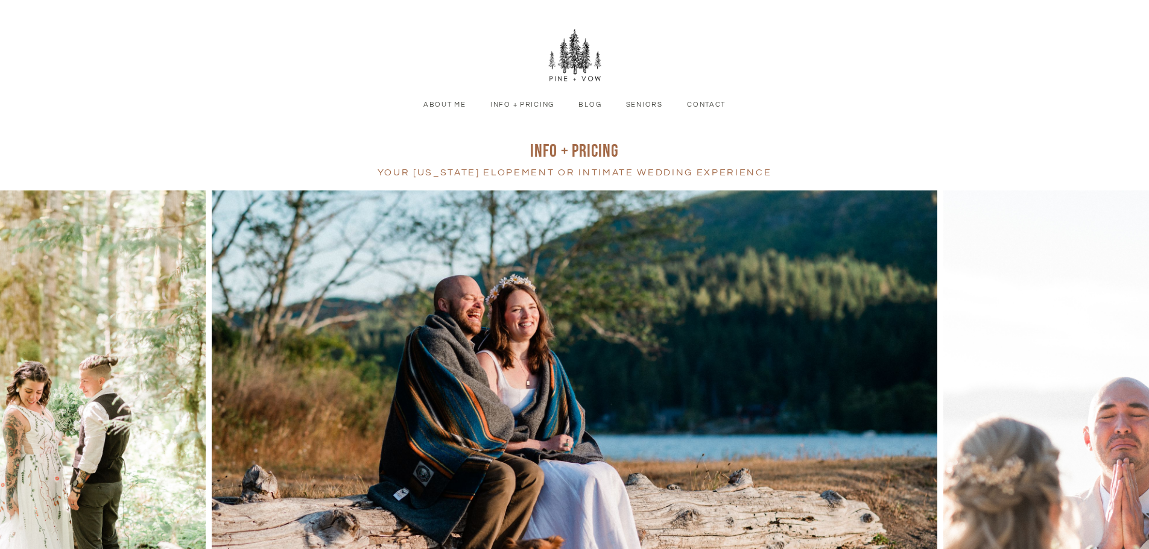
click at [450, 104] on link "About Me" at bounding box center [444, 104] width 61 height 11
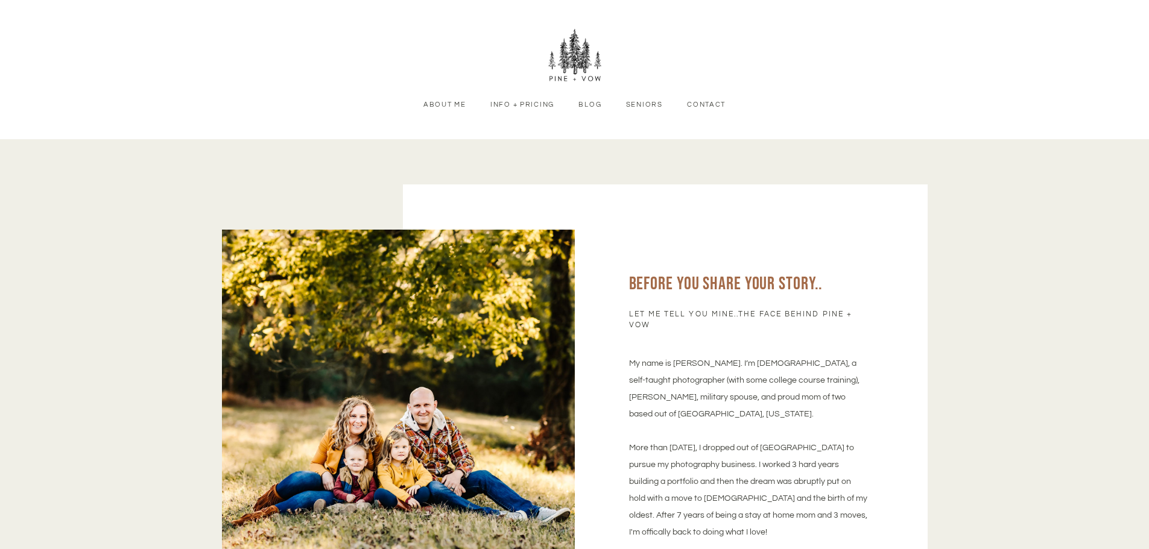
click at [580, 104] on link "Blog" at bounding box center [589, 104] width 41 height 11
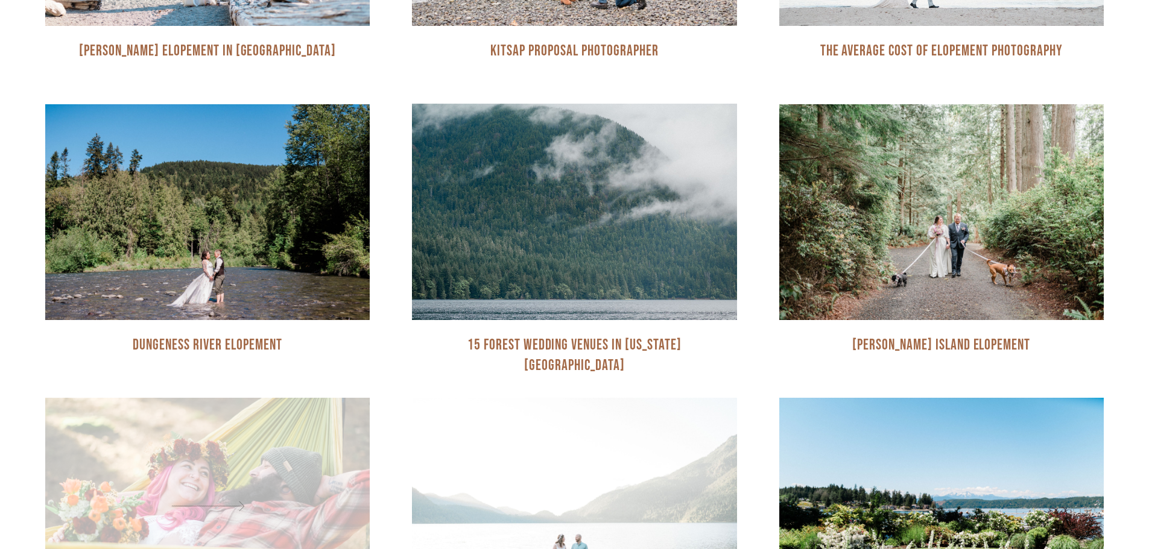
scroll to position [482, 0]
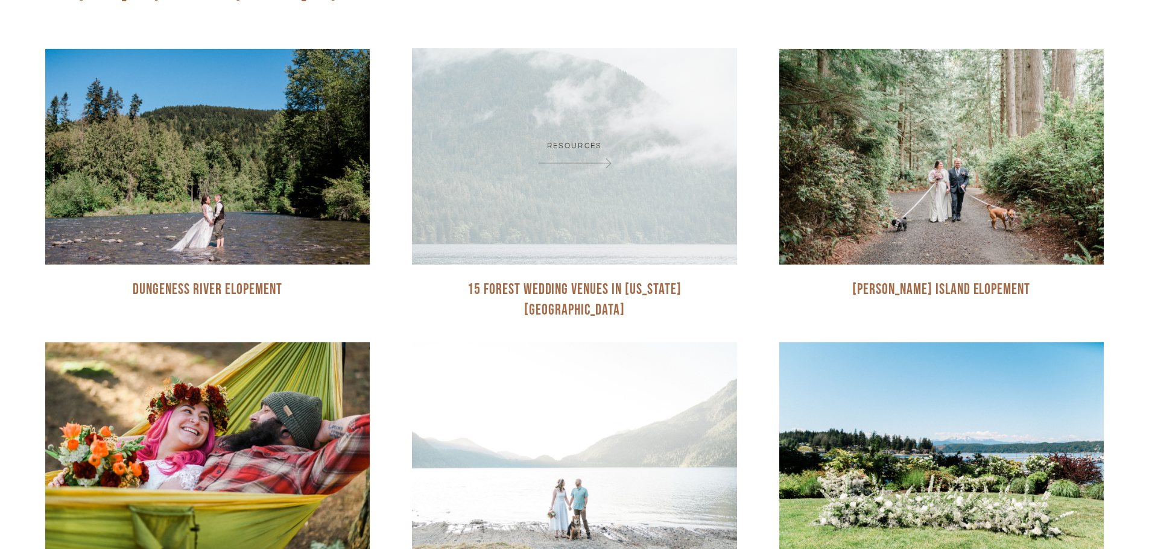
click at [493, 146] on ul "Resources" at bounding box center [574, 146] width 288 height 11
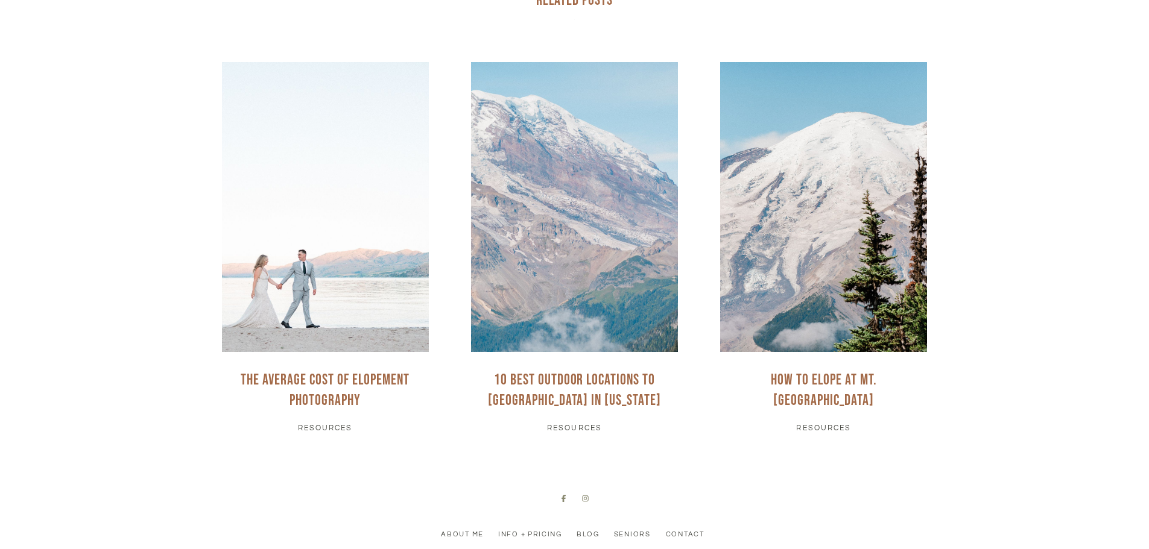
scroll to position [2472, 0]
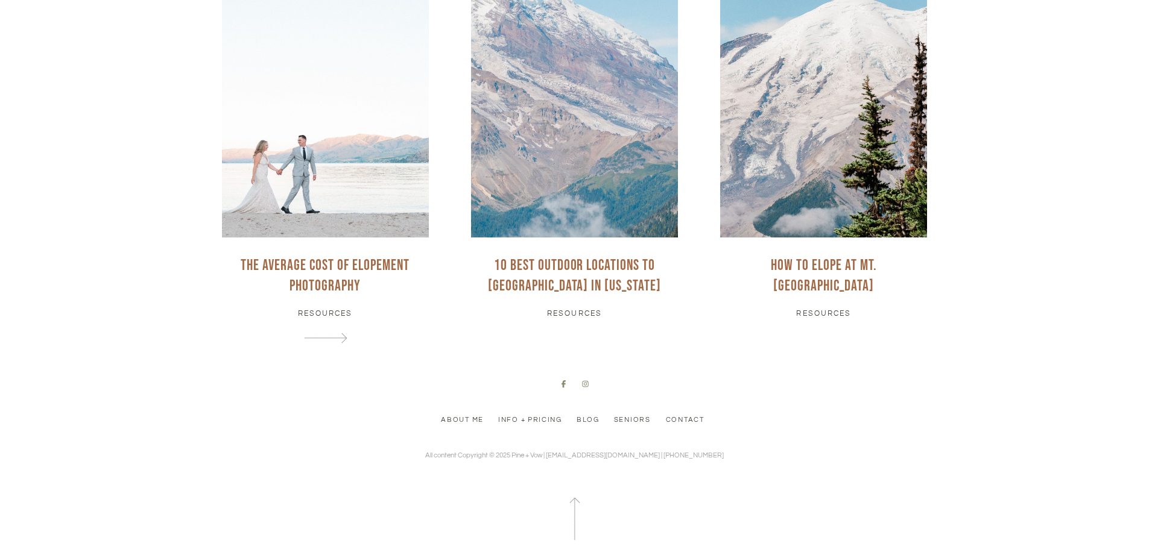
click at [340, 325] on link at bounding box center [325, 146] width 249 height 397
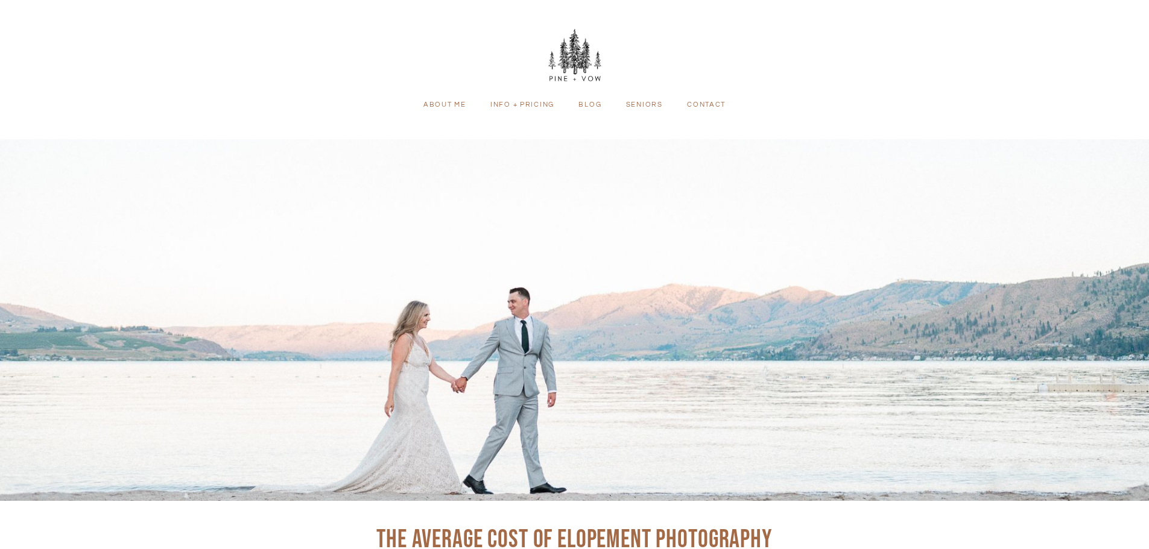
click at [520, 103] on link "Info + Pricing" at bounding box center [522, 104] width 82 height 11
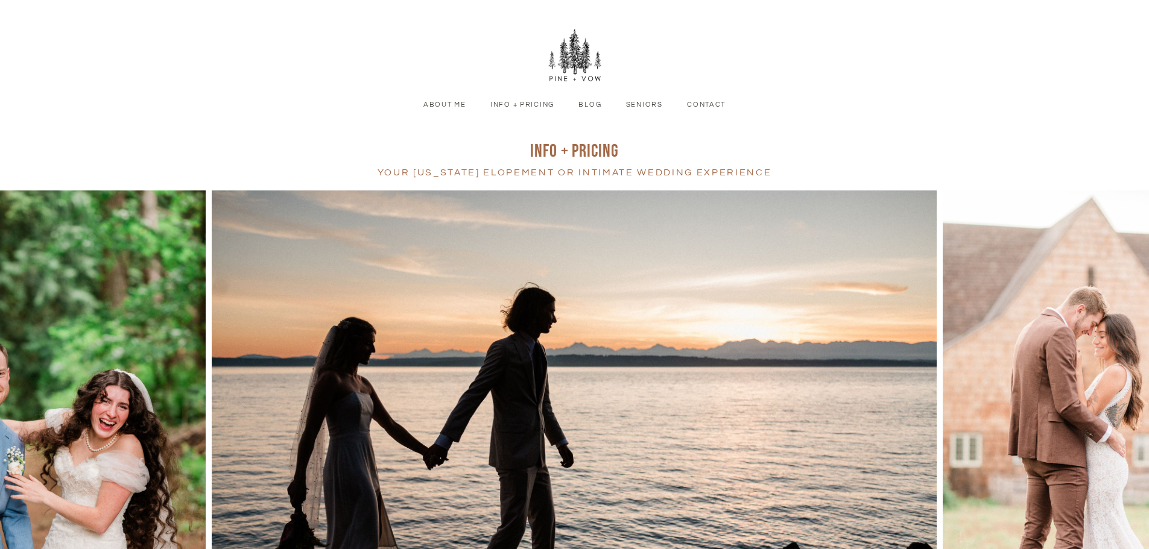
click at [745, 406] on img at bounding box center [574, 432] width 725 height 482
click at [1026, 366] on div at bounding box center [1034, 432] width 230 height 482
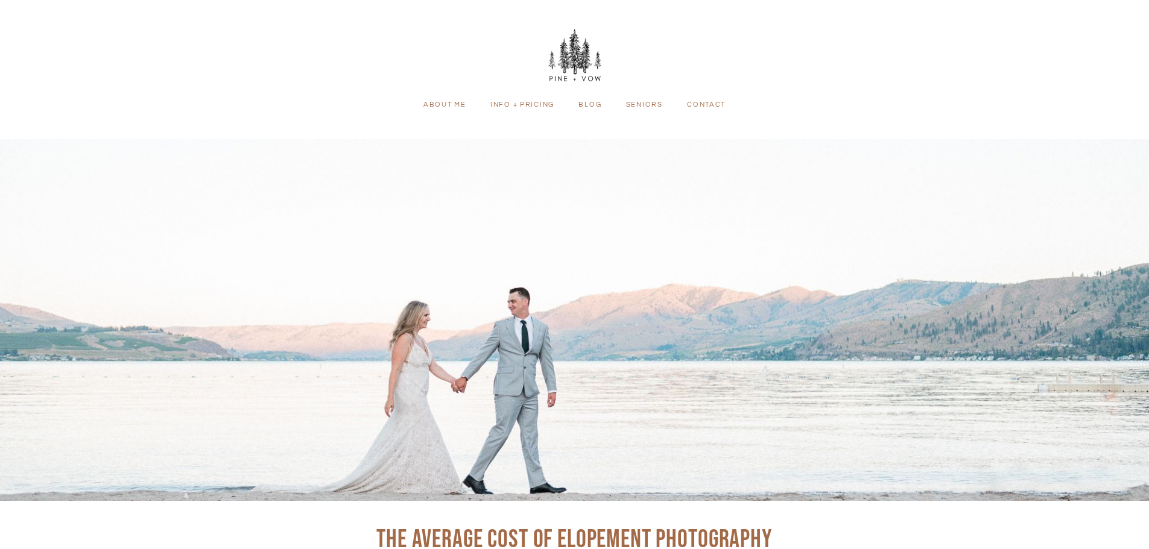
click at [555, 107] on link "Info + Pricing" at bounding box center [522, 104] width 82 height 11
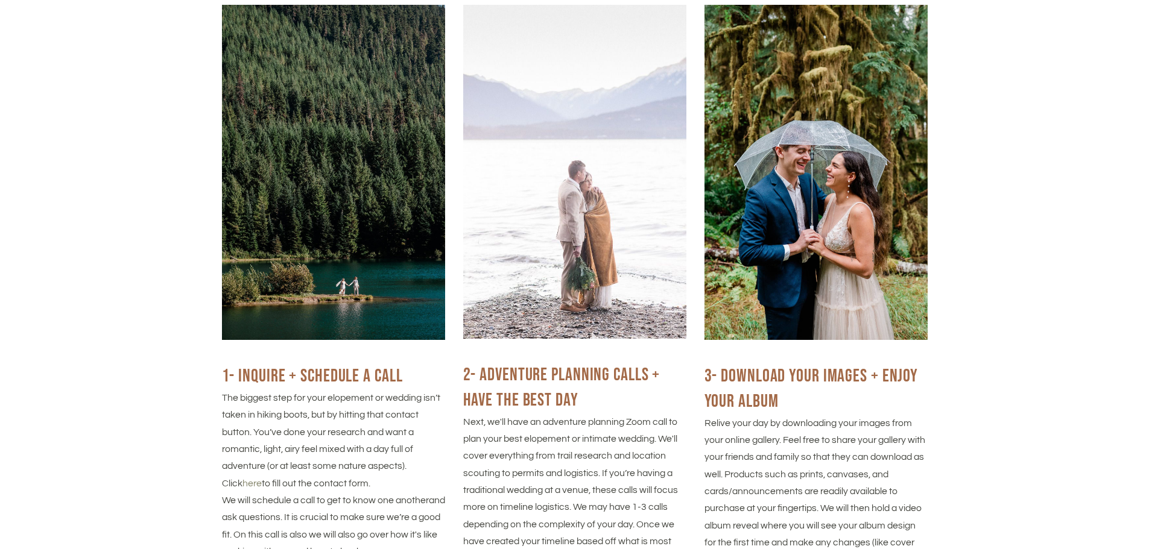
scroll to position [1809, 0]
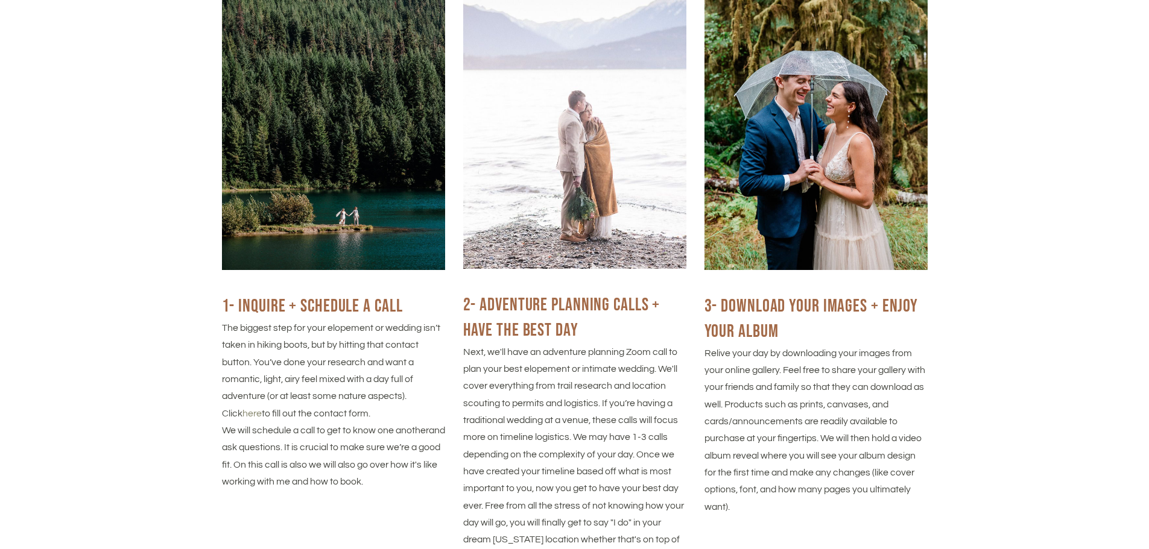
click at [575, 227] on img at bounding box center [574, 102] width 223 height 334
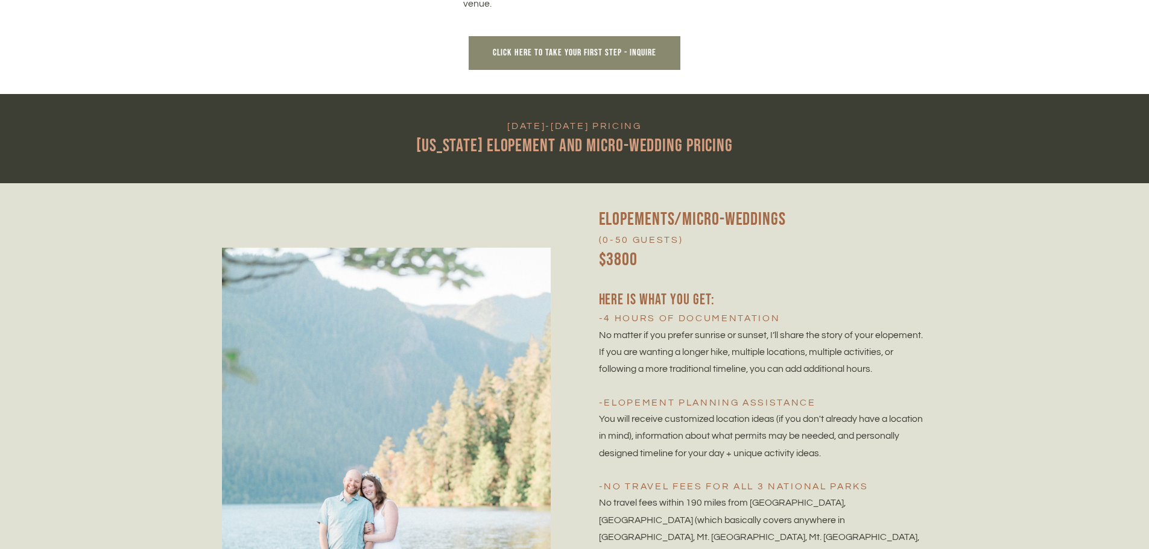
scroll to position [0, 0]
